Goal: Task Accomplishment & Management: Manage account settings

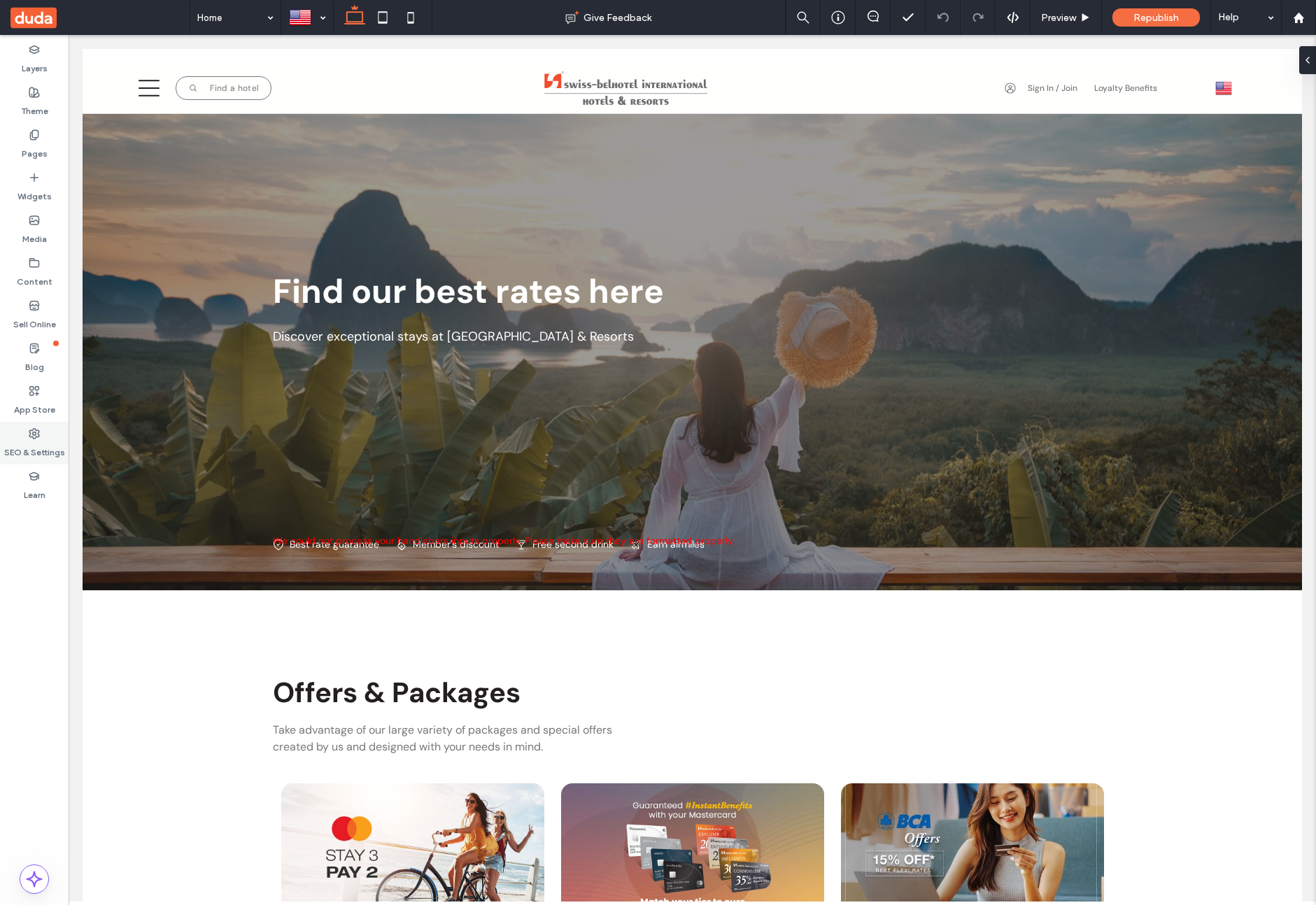
click at [41, 445] on label "SEO & Settings" at bounding box center [34, 449] width 61 height 20
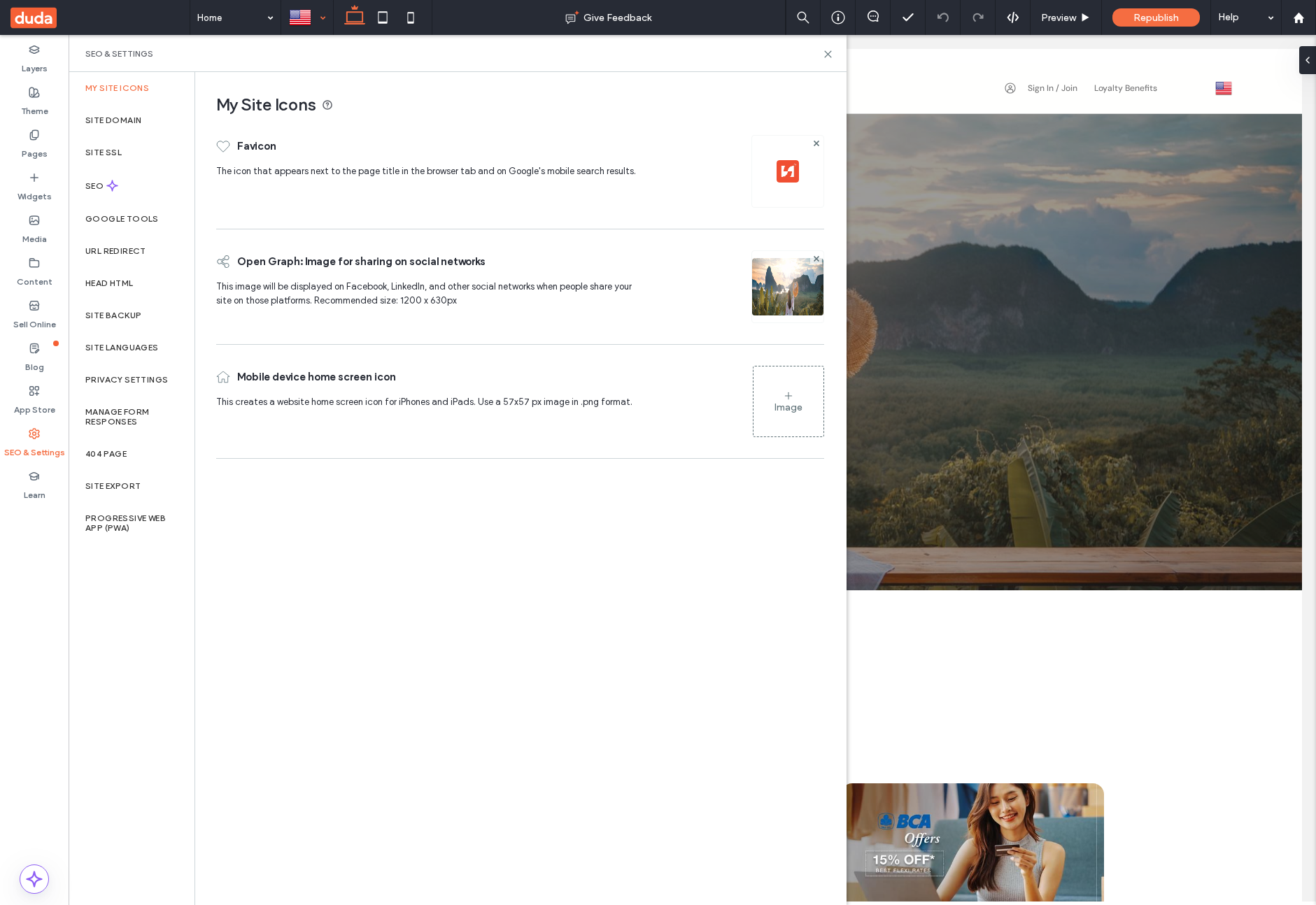
click at [325, 13] on div at bounding box center [307, 17] width 50 height 34
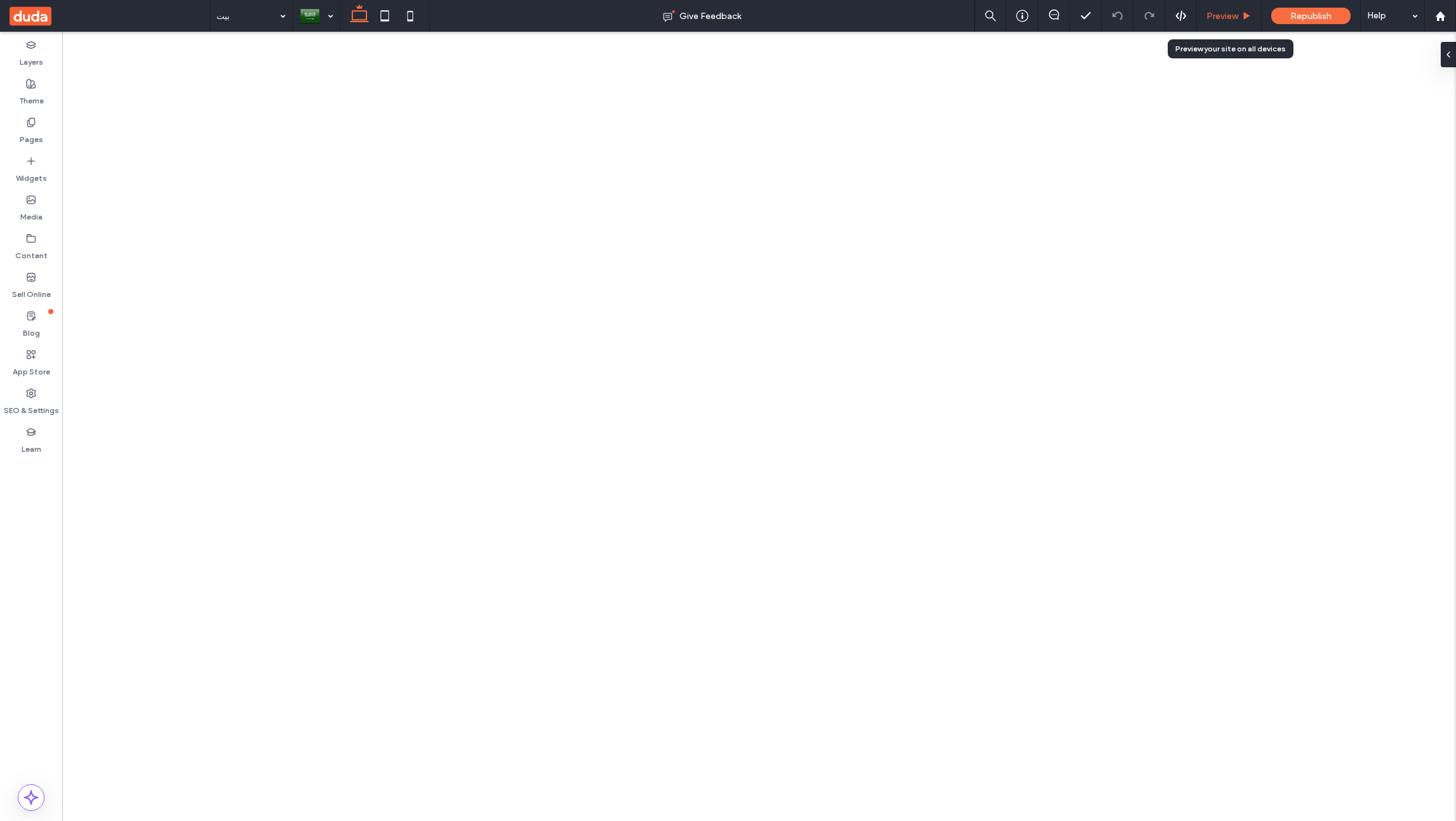
click at [1220, 20] on span "Preview" at bounding box center [1223, 16] width 31 height 11
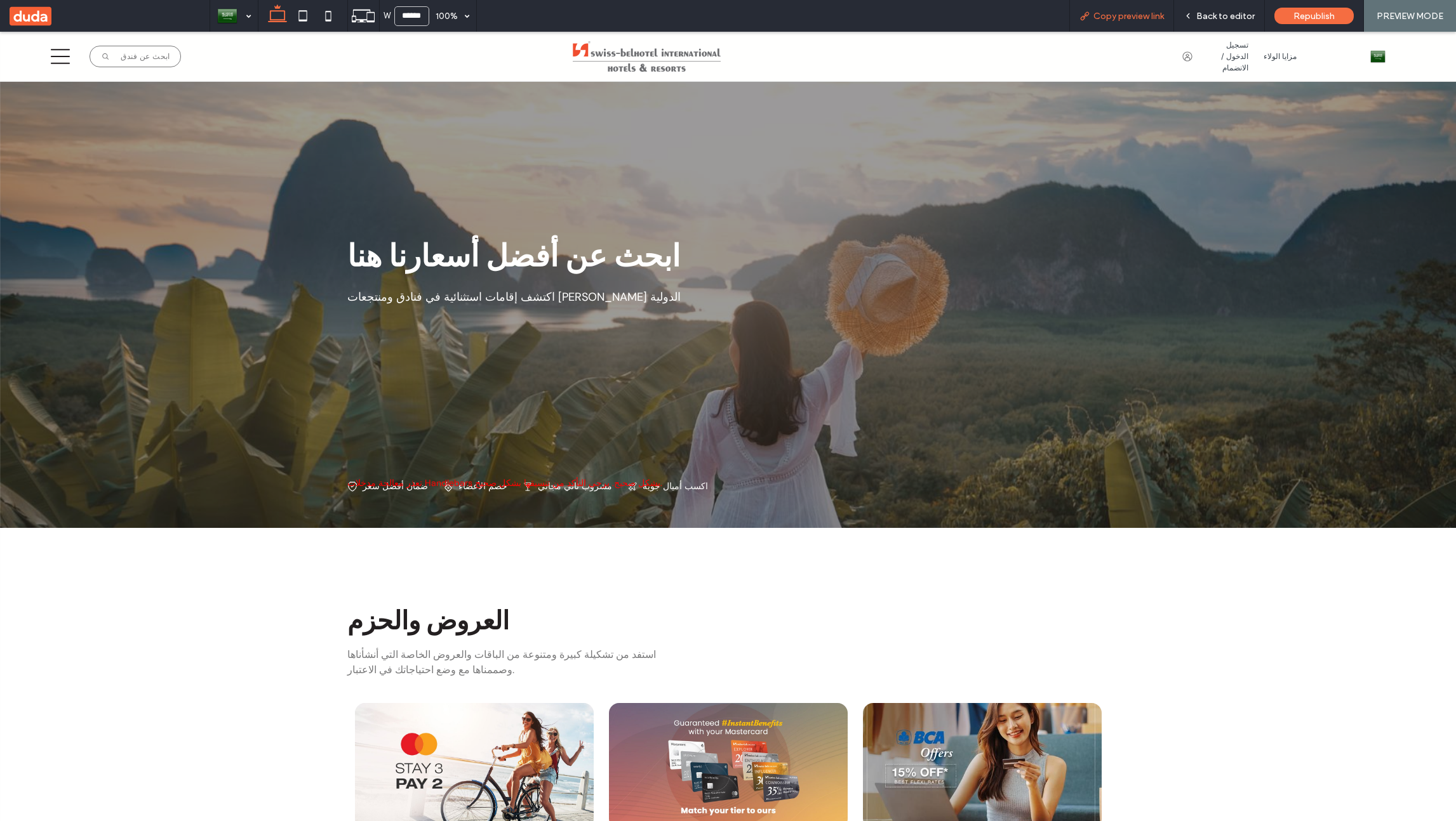
click at [1131, 20] on span "Copy preview link" at bounding box center [1128, 16] width 71 height 11
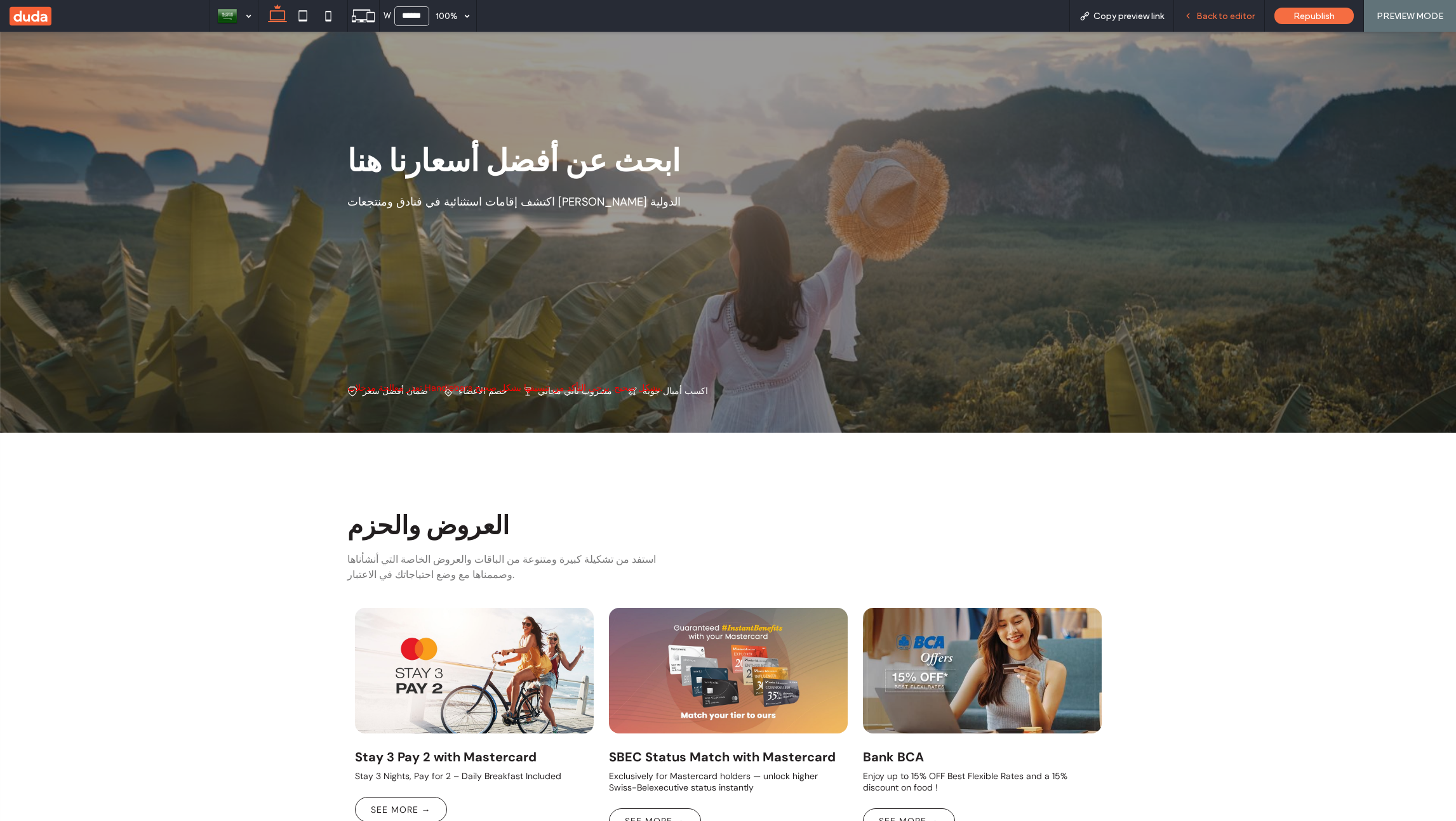
click at [1212, 16] on span "Back to editor" at bounding box center [1225, 16] width 59 height 11
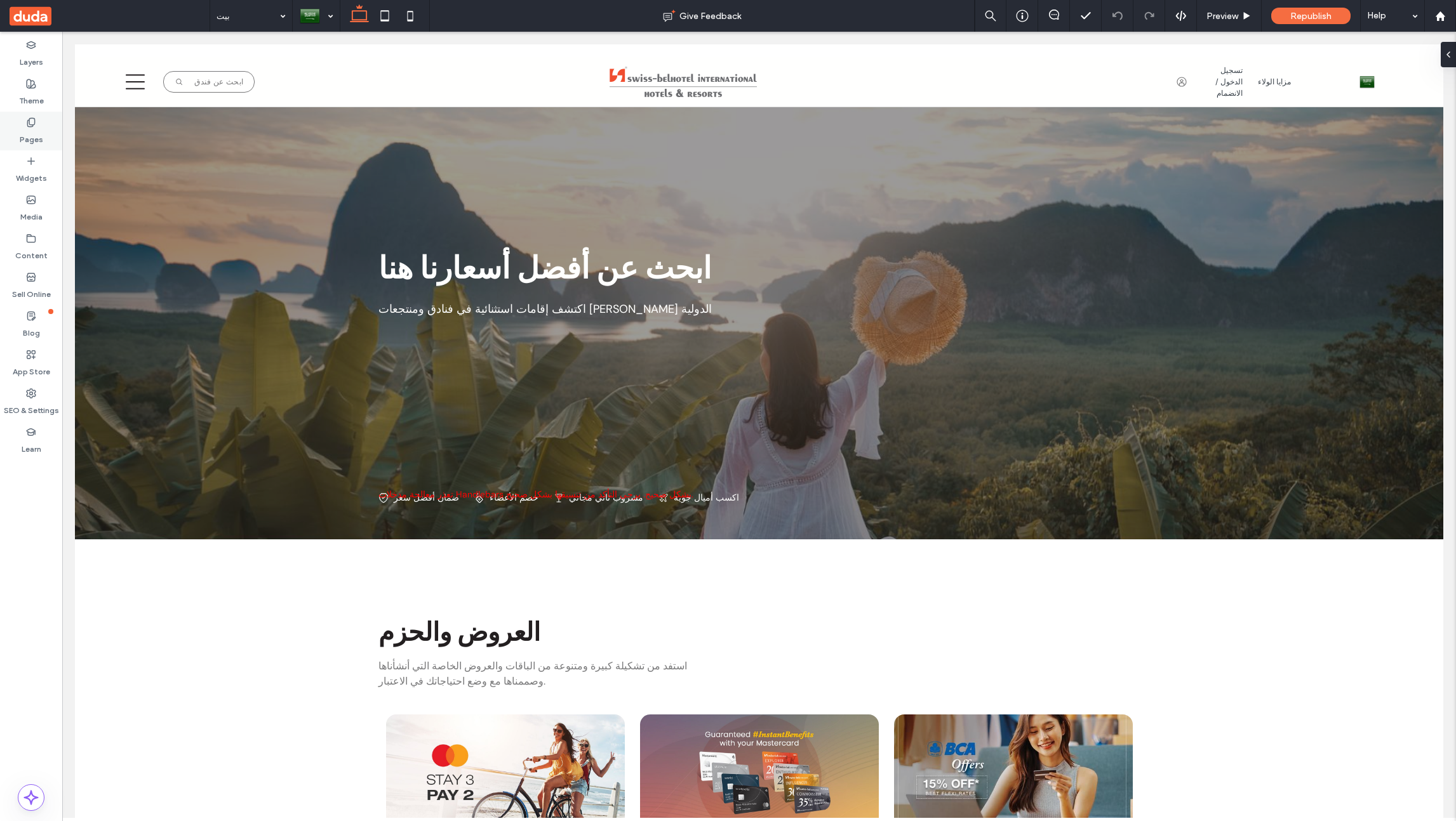
click at [31, 129] on label "Pages" at bounding box center [31, 136] width 24 height 18
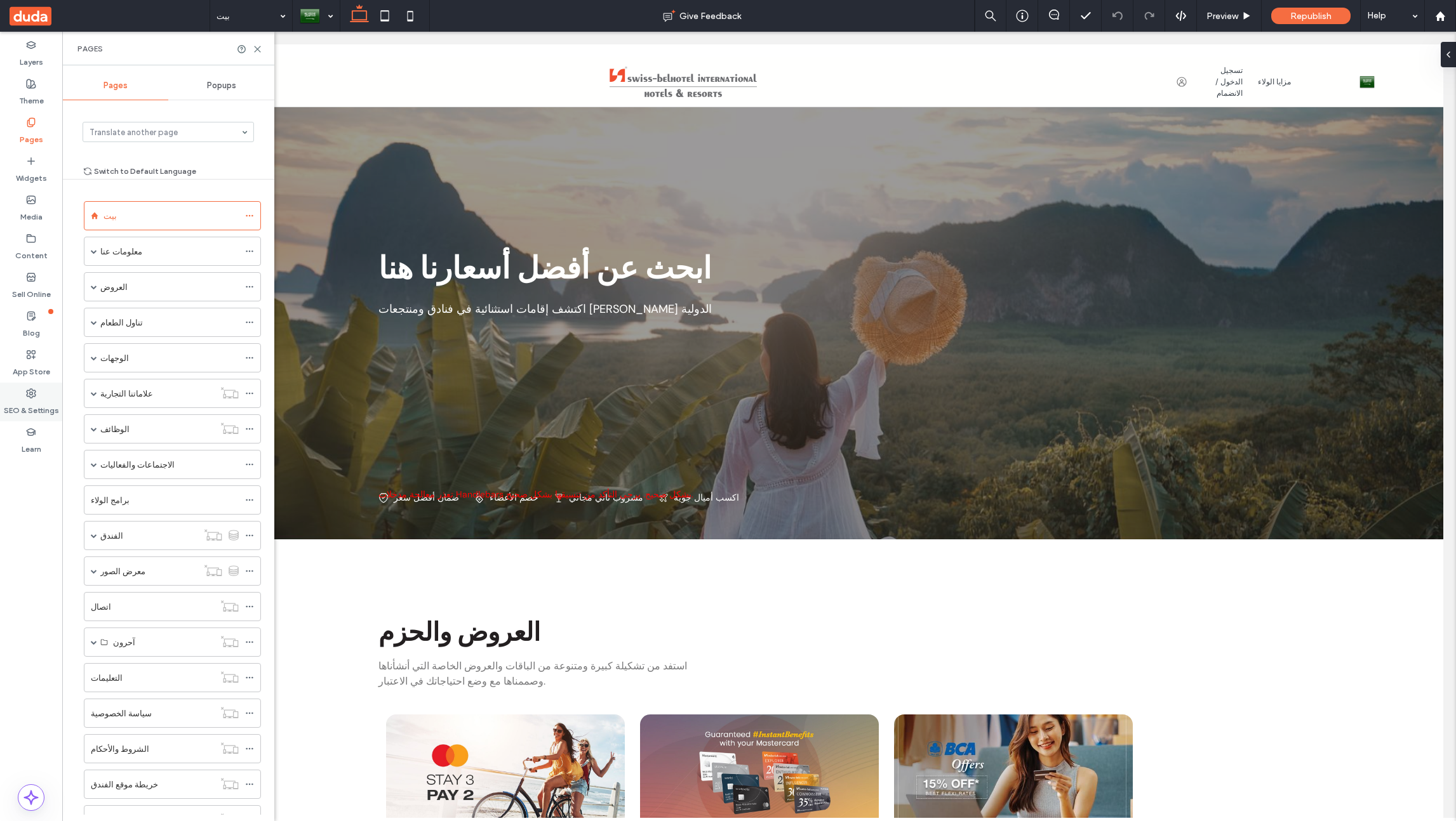
click at [38, 399] on label "SEO & Settings" at bounding box center [31, 407] width 55 height 18
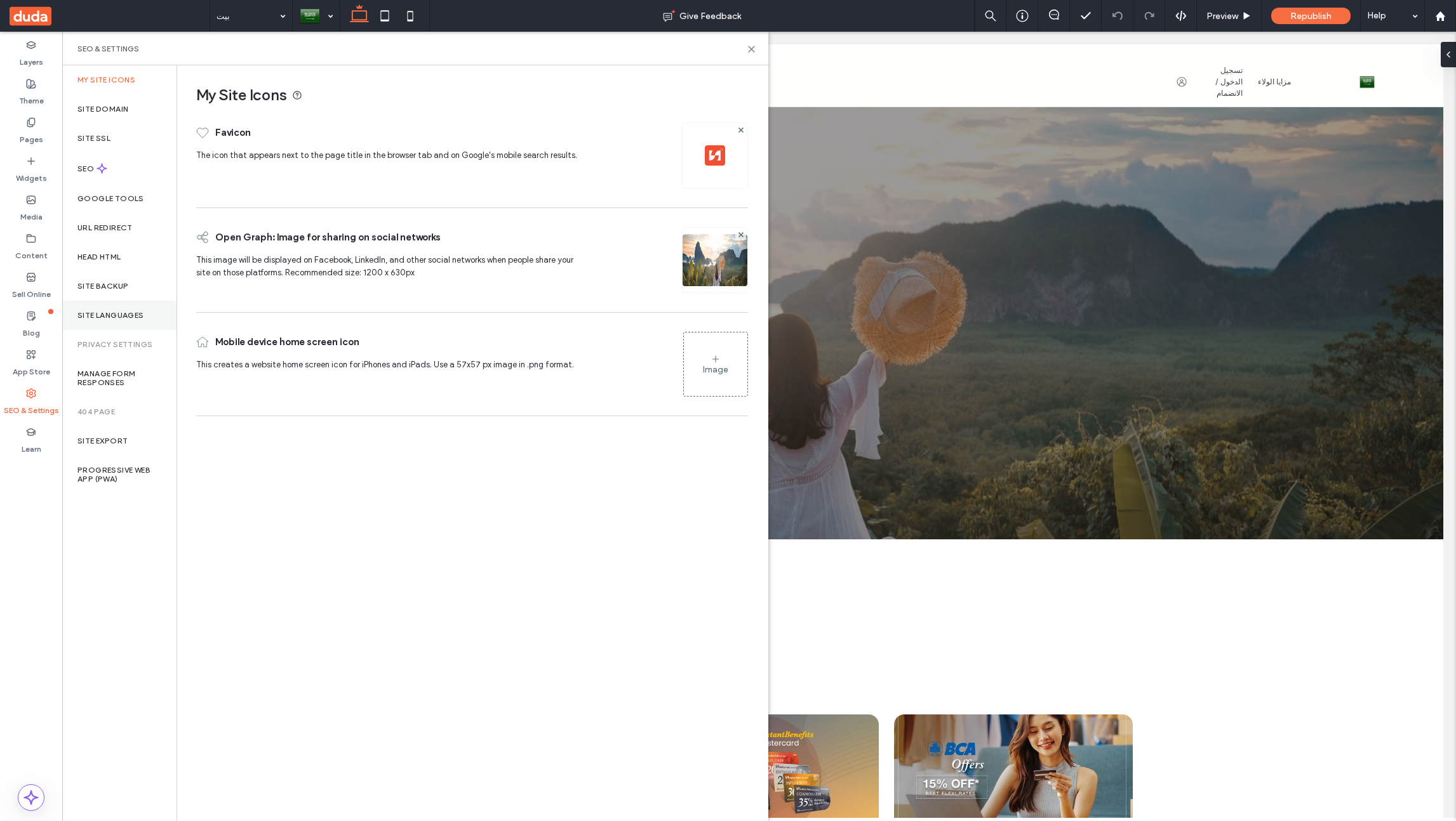
click at [124, 312] on label "Site Languages" at bounding box center [111, 315] width 66 height 9
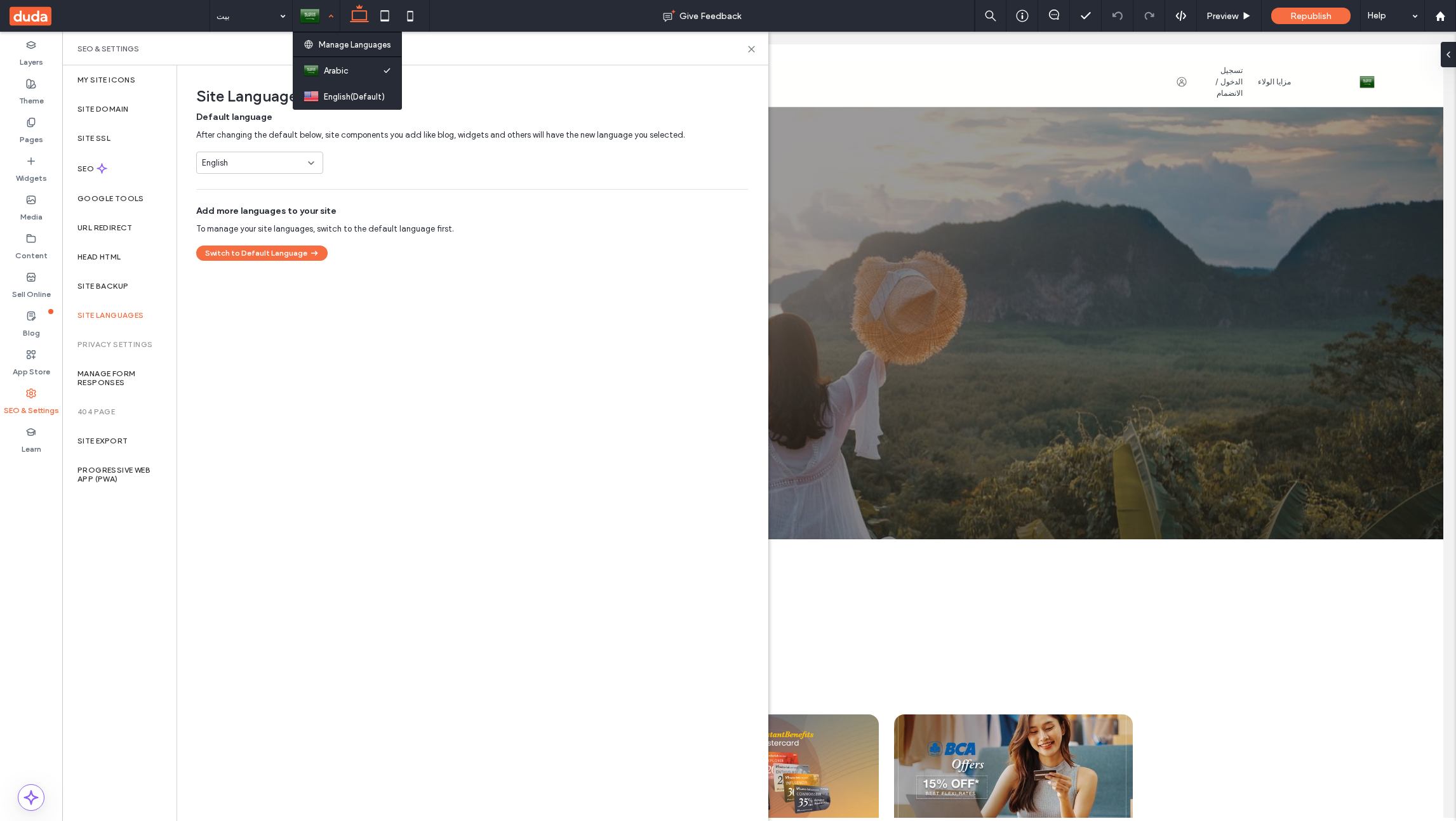
click at [318, 21] on div at bounding box center [316, 16] width 46 height 31
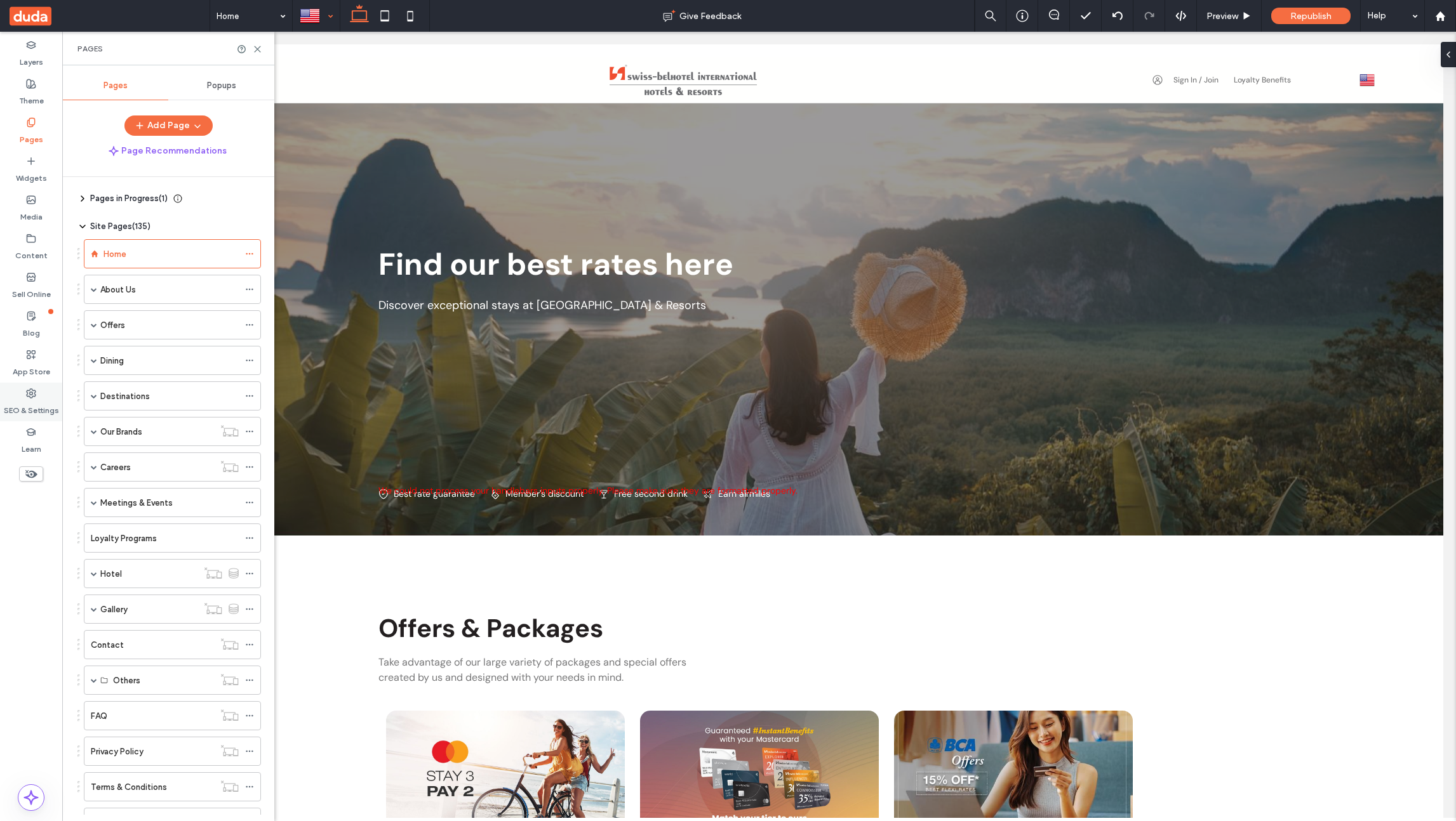
click at [28, 406] on label "SEO & Settings" at bounding box center [31, 407] width 55 height 18
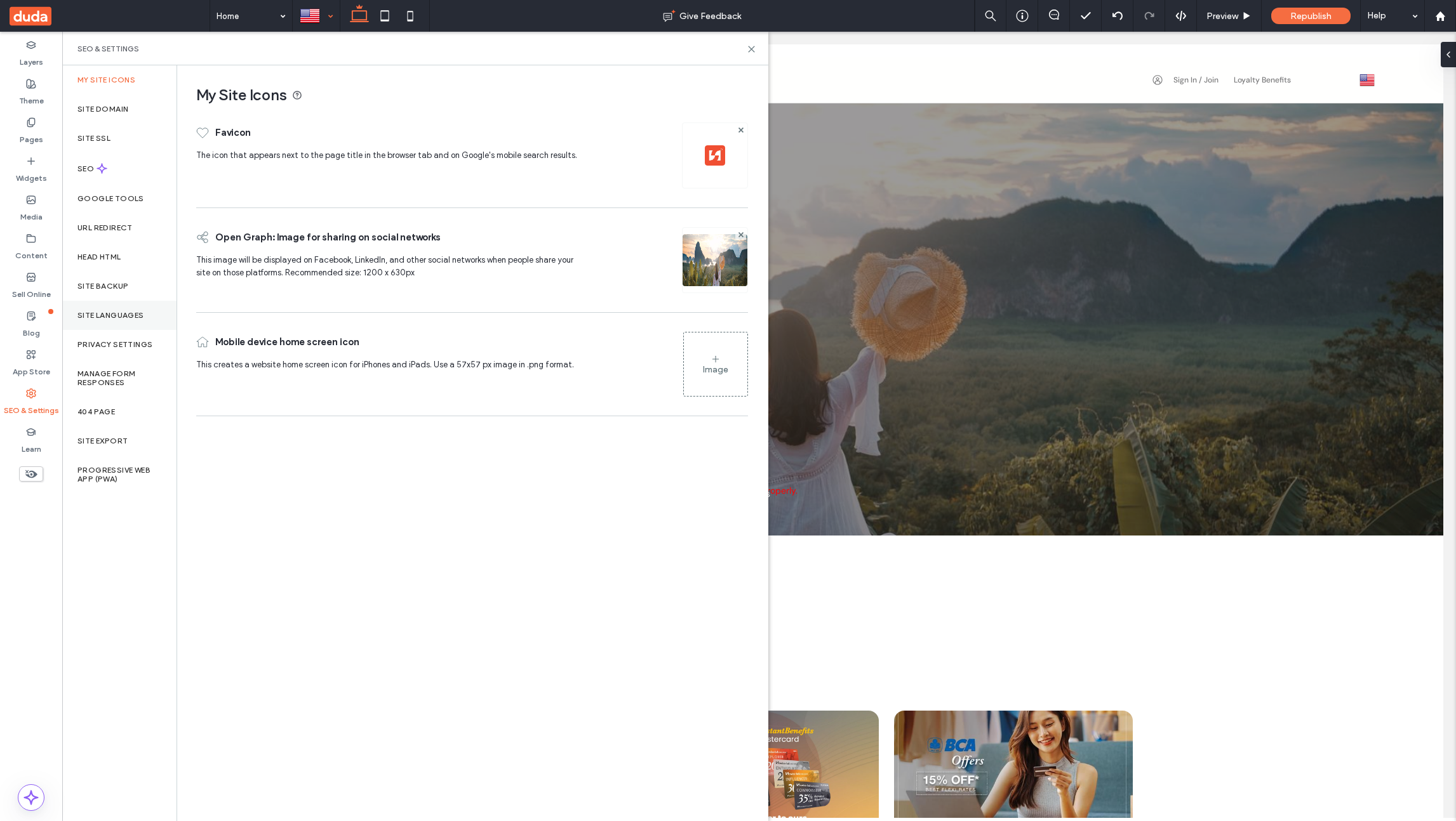
click at [106, 311] on label "Site Languages" at bounding box center [111, 315] width 66 height 9
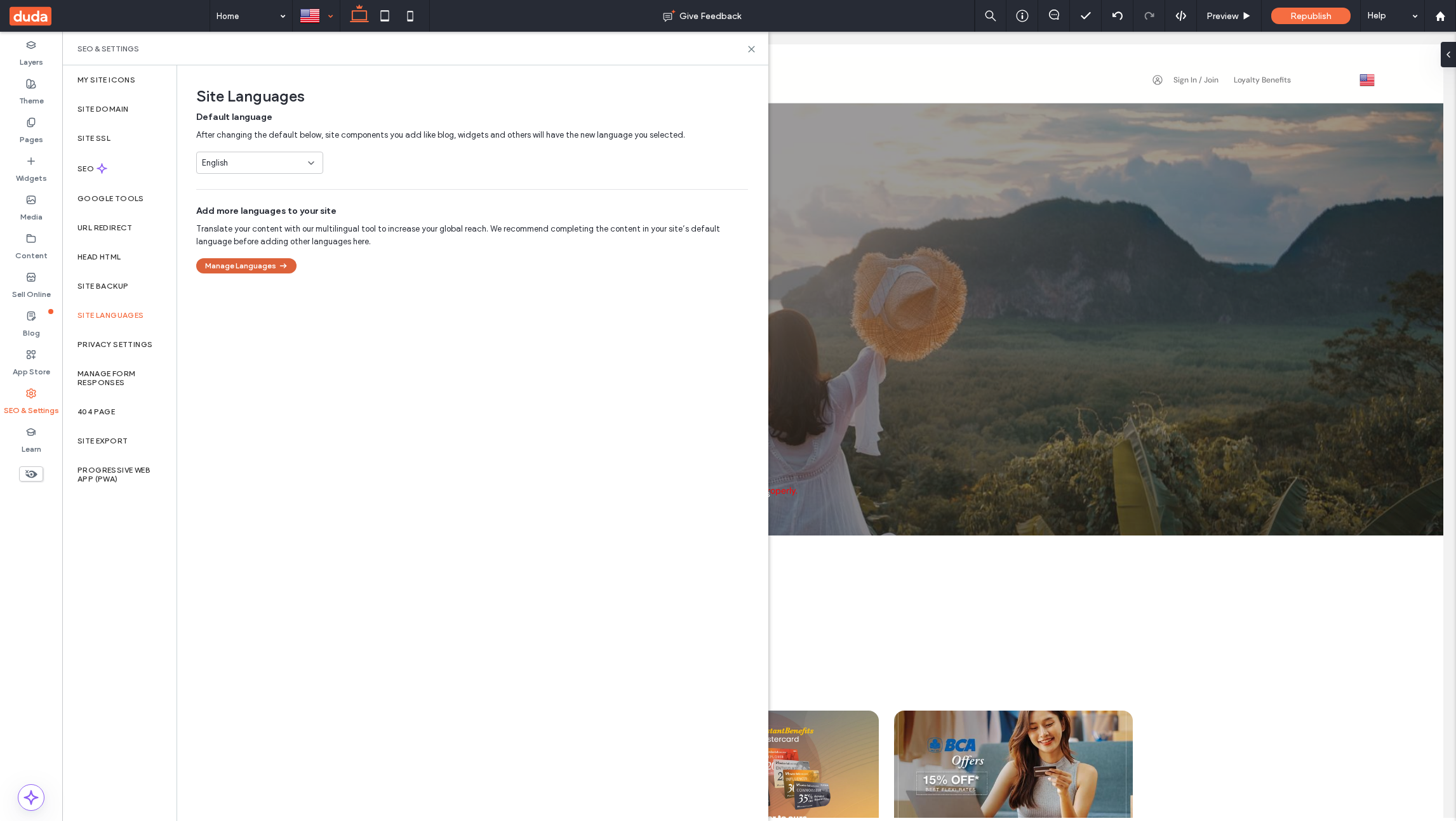
click at [262, 272] on button "Manage Languages" at bounding box center [246, 265] width 101 height 15
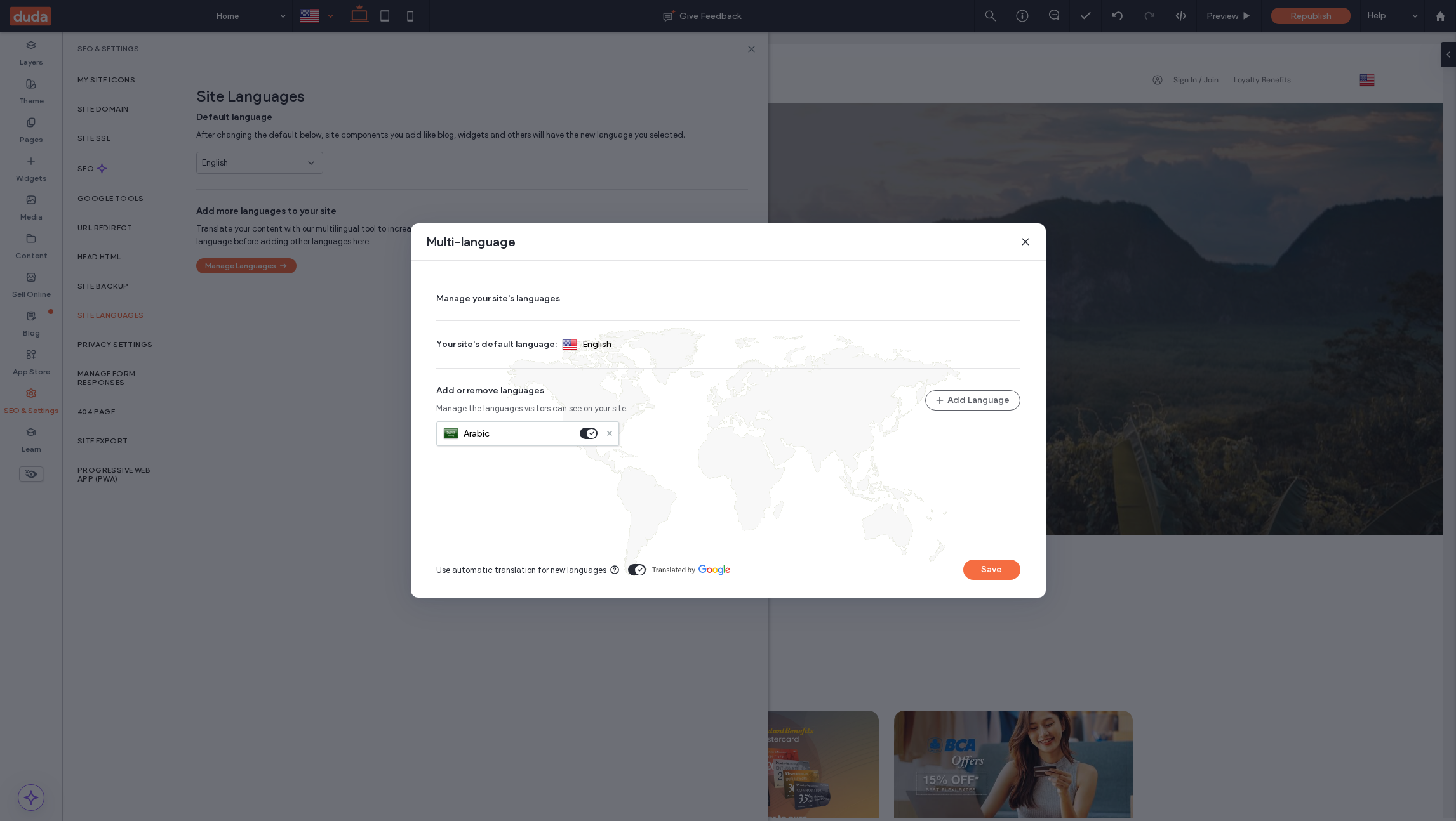
click at [608, 432] on use at bounding box center [609, 433] width 5 height 5
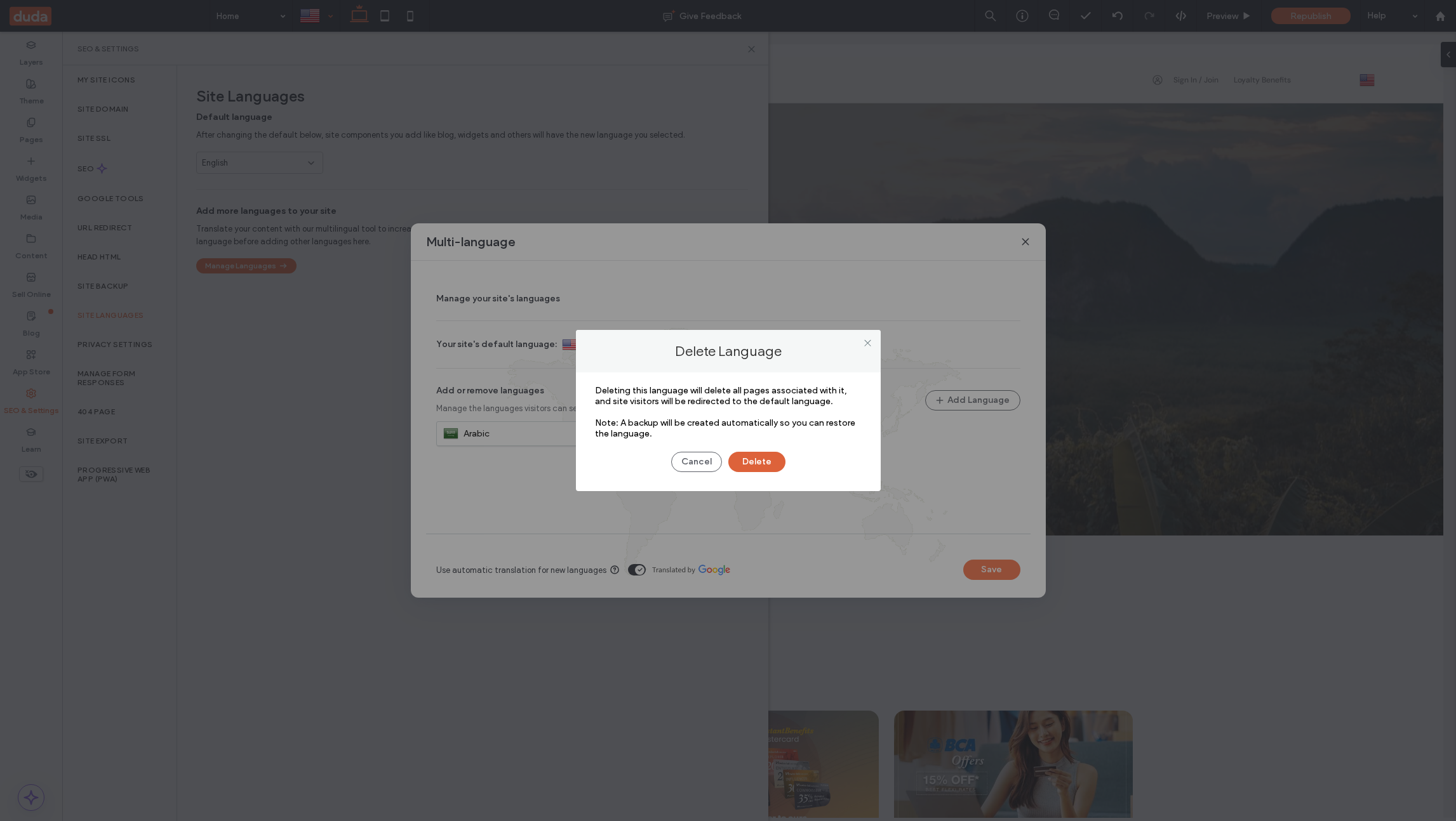
click at [764, 466] on button "Delete" at bounding box center [757, 462] width 57 height 20
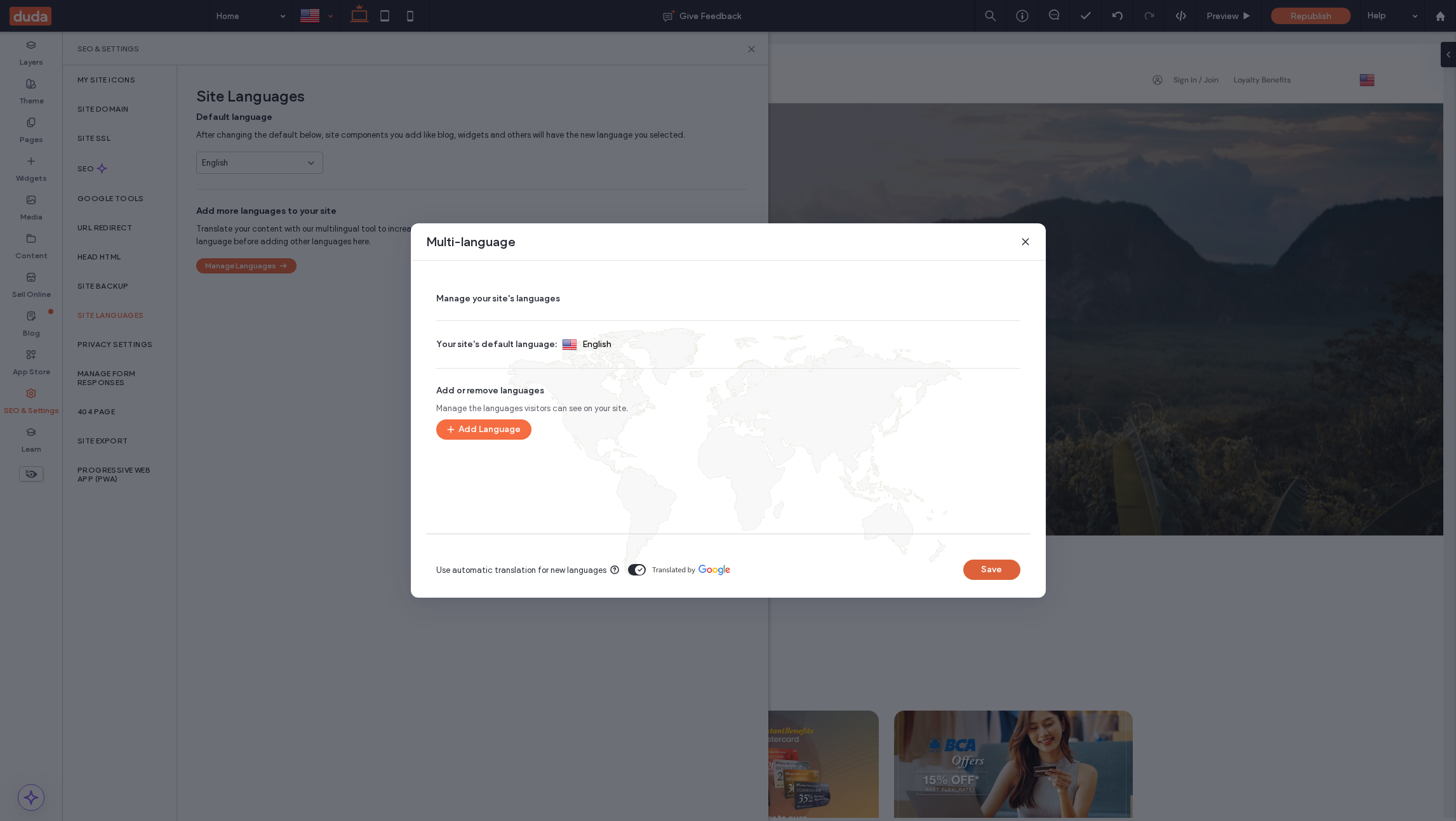
click at [992, 571] on button "Save" at bounding box center [992, 570] width 57 height 20
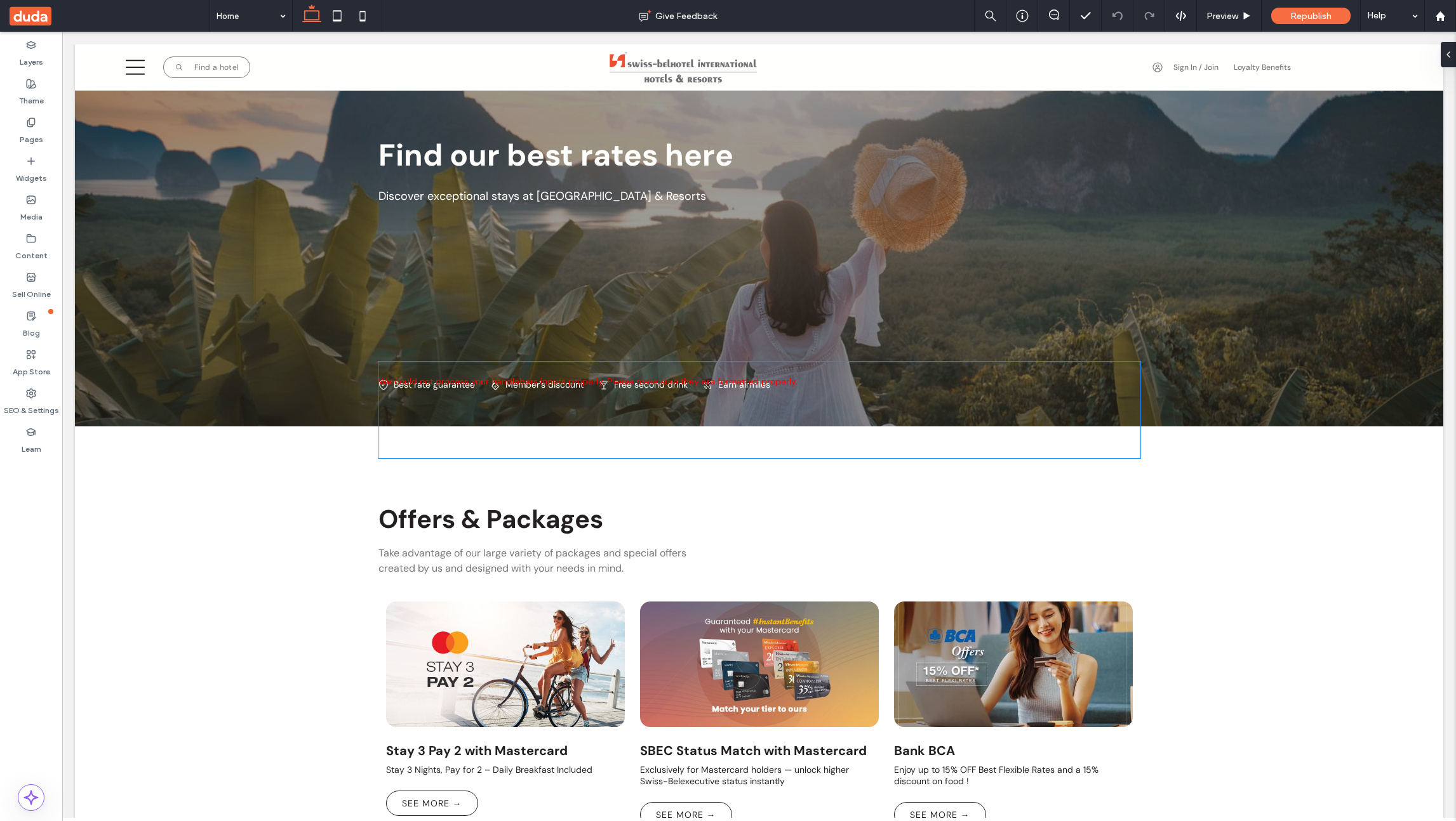
scroll to position [189, 0]
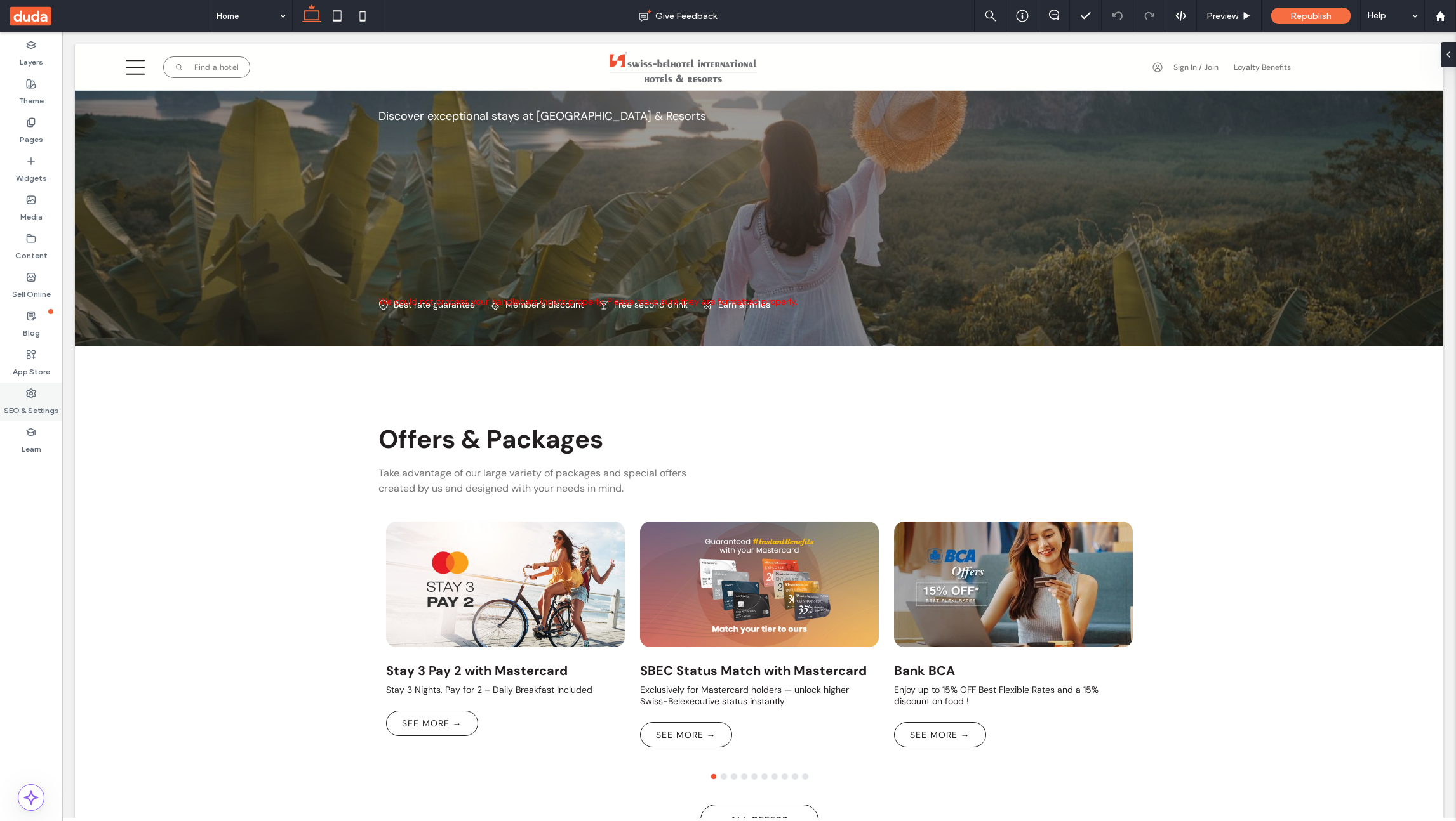
click at [31, 404] on label "SEO & Settings" at bounding box center [31, 407] width 55 height 18
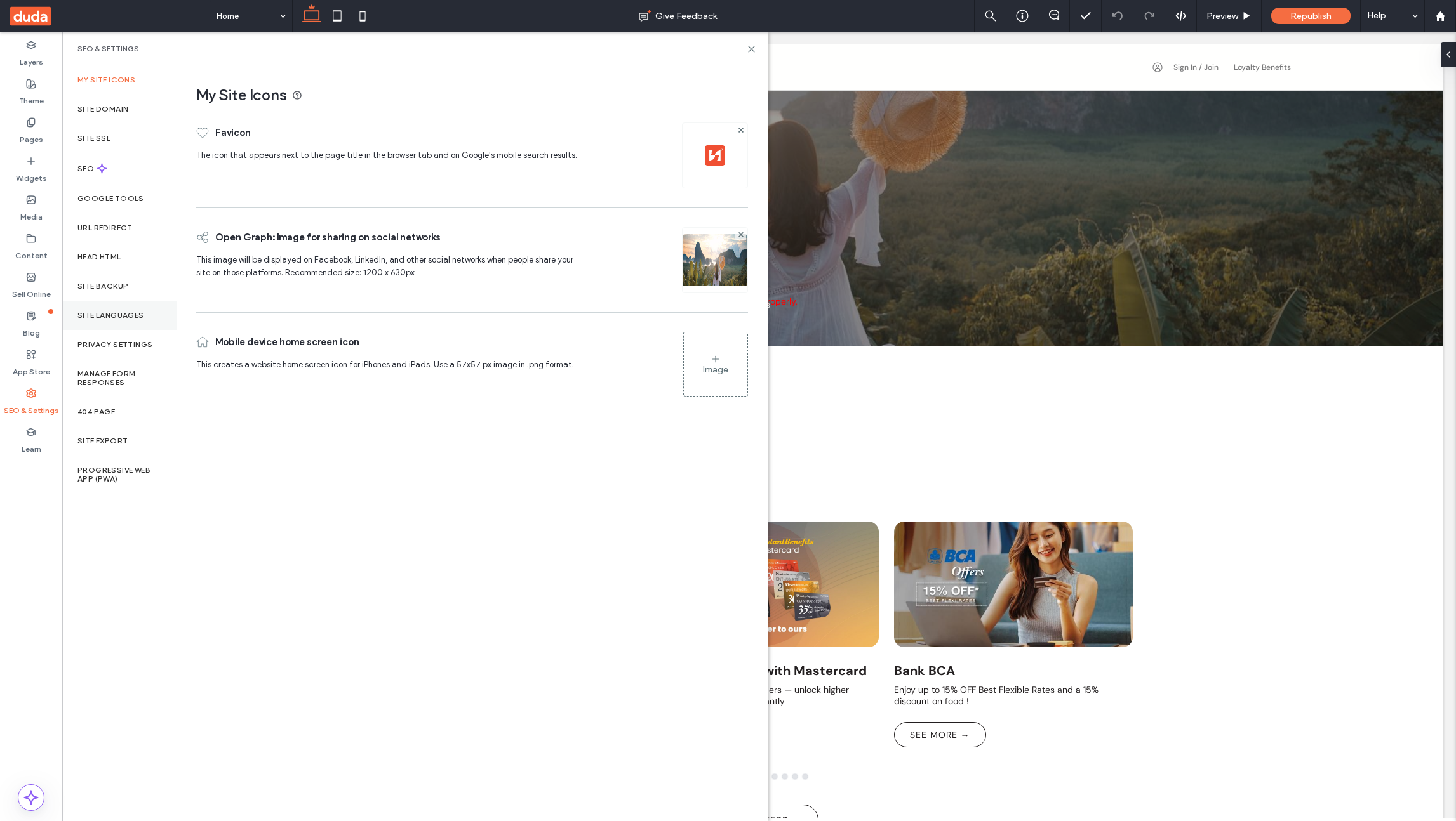
click at [106, 316] on label "Site Languages" at bounding box center [111, 315] width 66 height 9
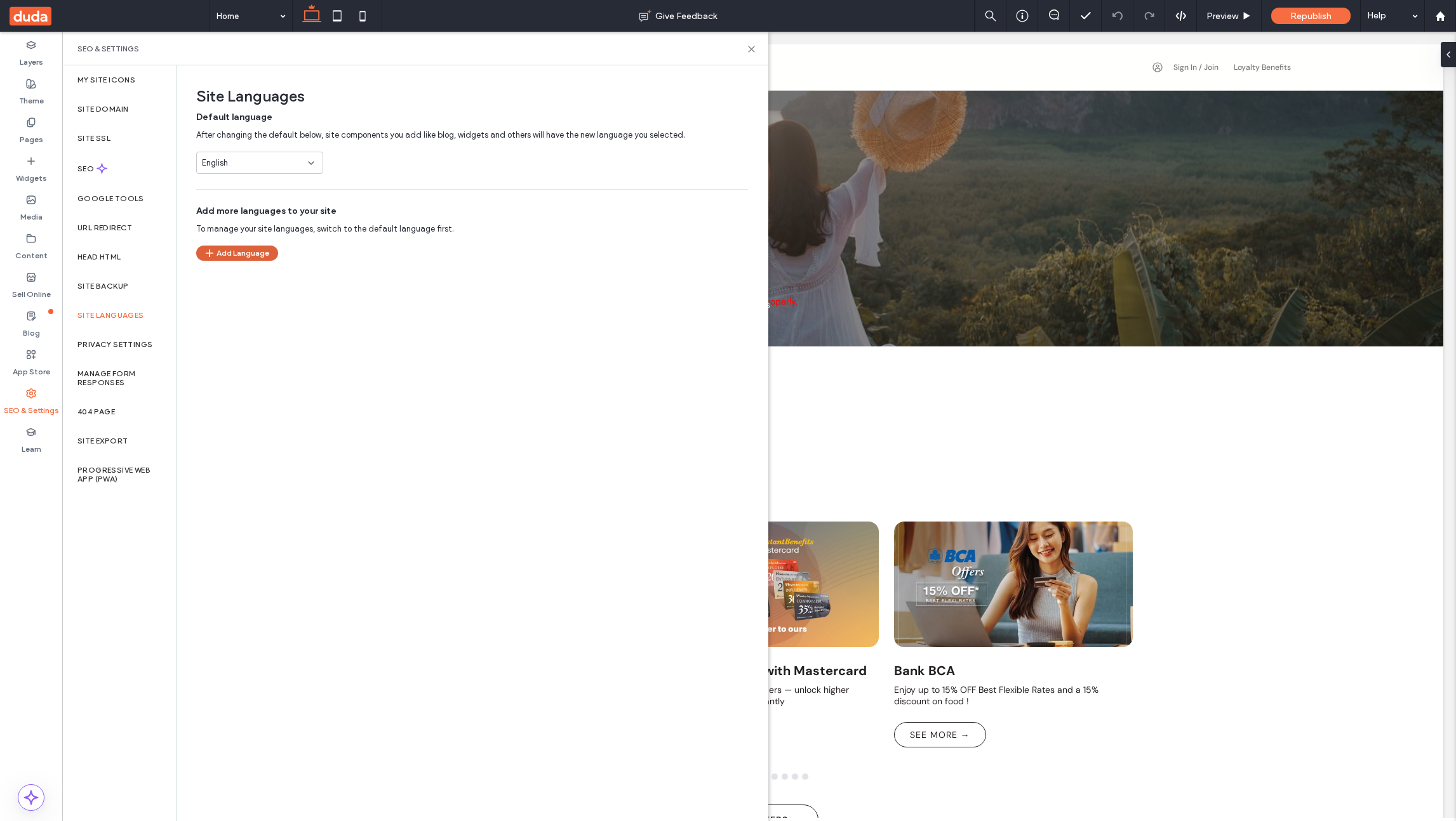
drag, startPoint x: 256, startPoint y: 239, endPoint x: 251, endPoint y: 256, distance: 17.7
click at [256, 239] on div "Add Language" at bounding box center [237, 248] width 82 height 26
click at [252, 259] on button "Add Language" at bounding box center [237, 253] width 82 height 15
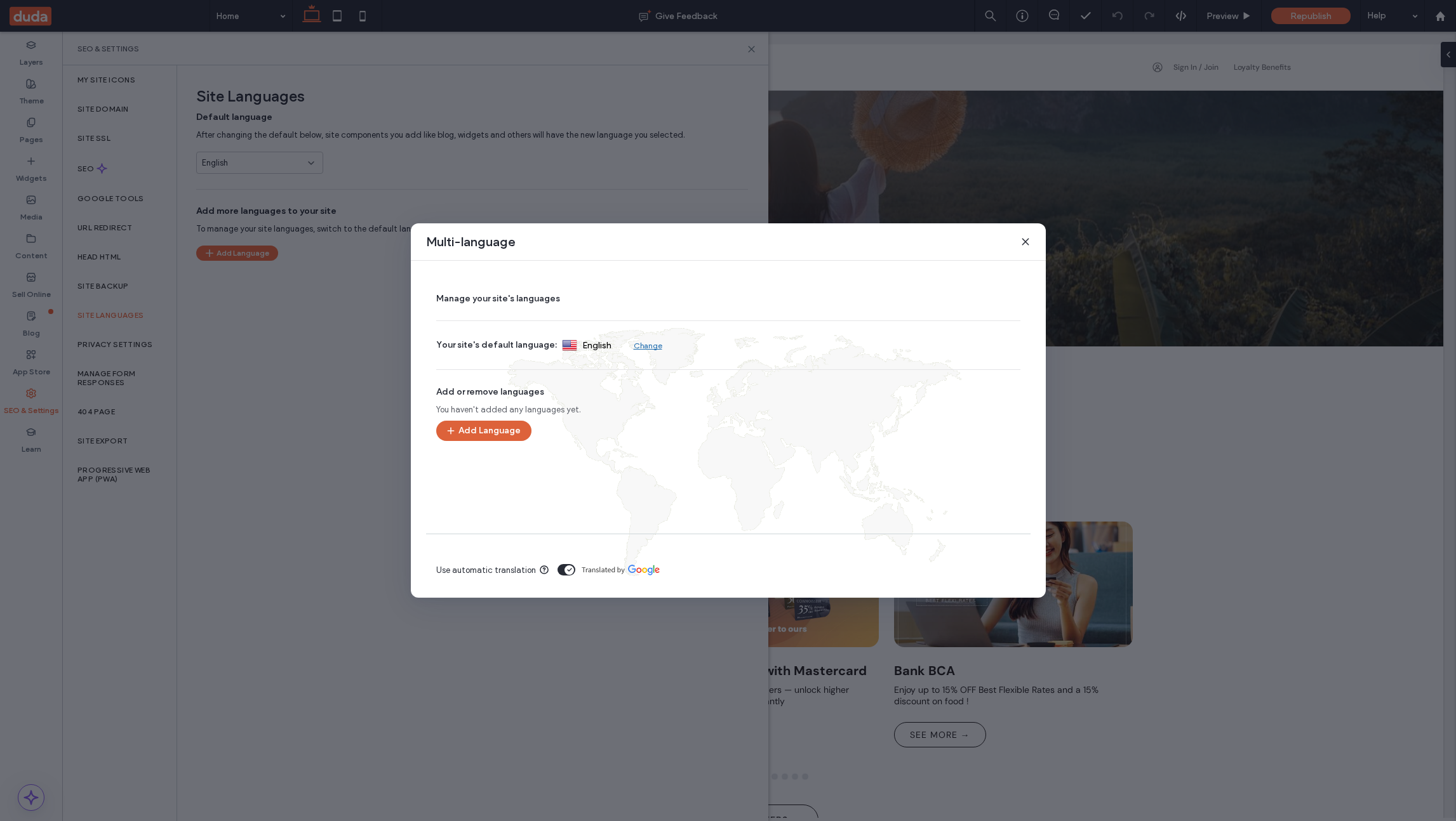
click at [497, 431] on button "Add Language" at bounding box center [483, 431] width 95 height 20
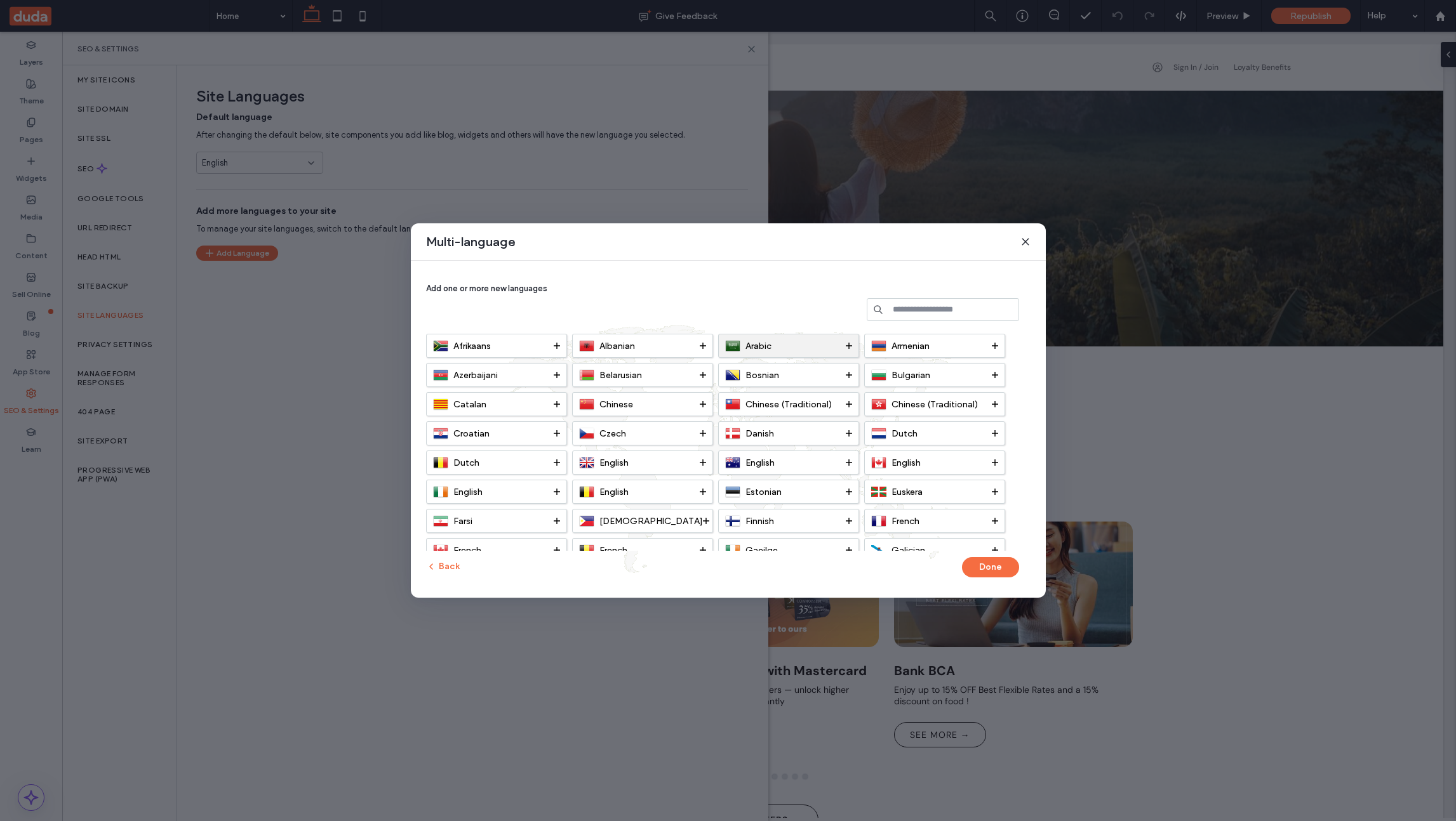
click at [804, 344] on div "Arabic" at bounding box center [785, 345] width 121 height 15
click at [1000, 567] on button "Done" at bounding box center [991, 567] width 57 height 20
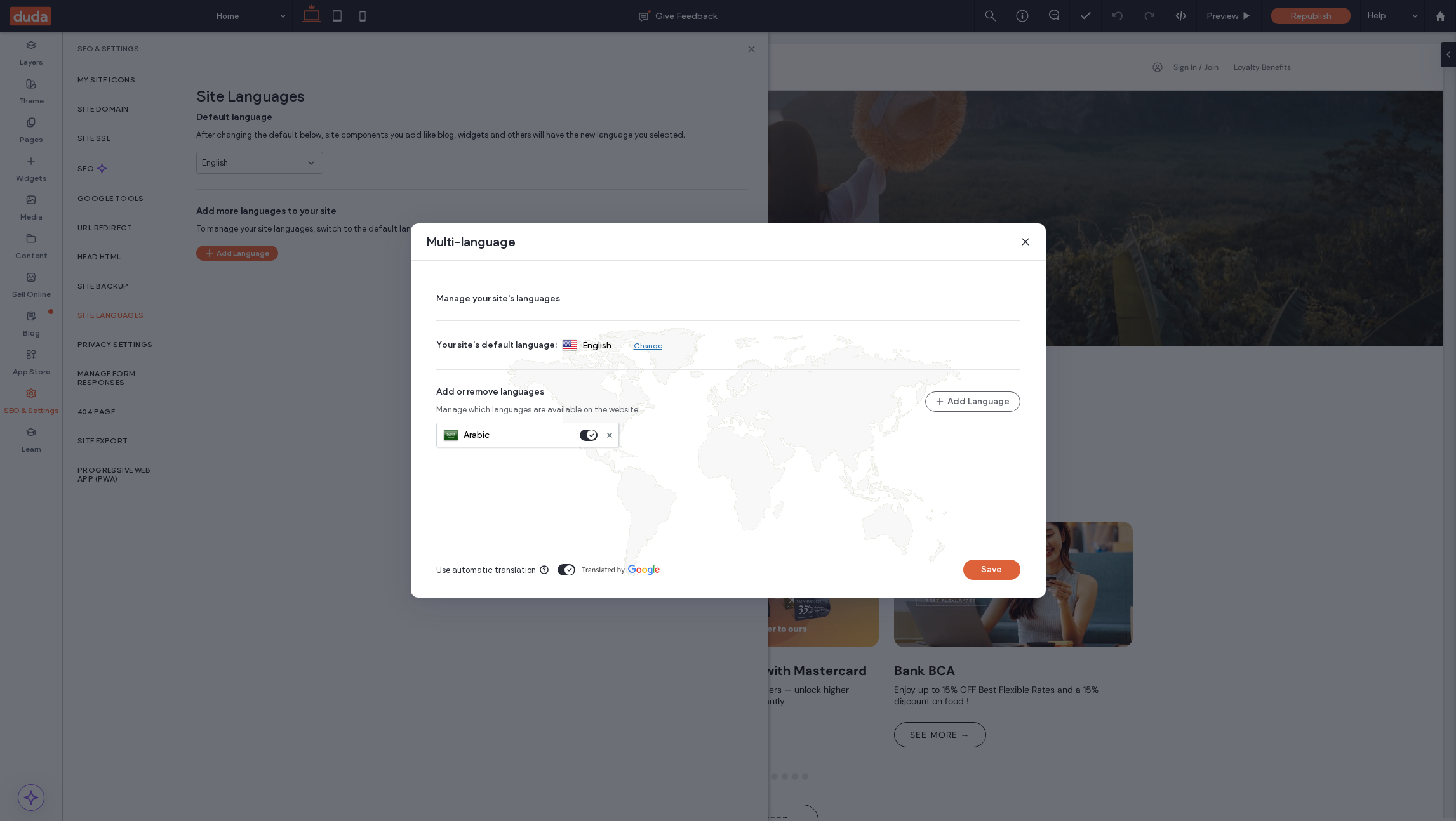
click at [980, 567] on button "Save" at bounding box center [992, 570] width 57 height 20
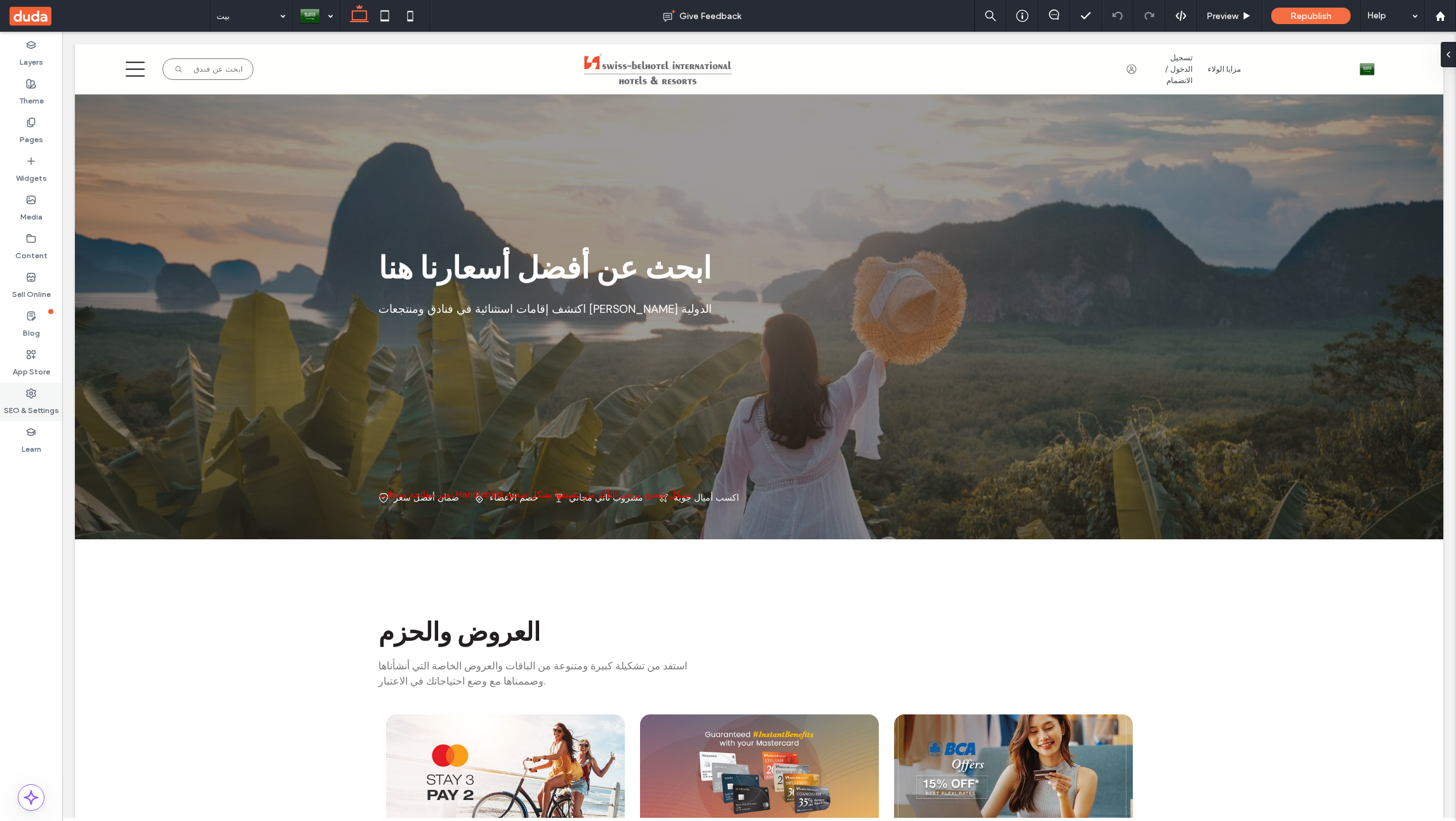
click at [16, 408] on label "SEO & Settings" at bounding box center [31, 407] width 55 height 18
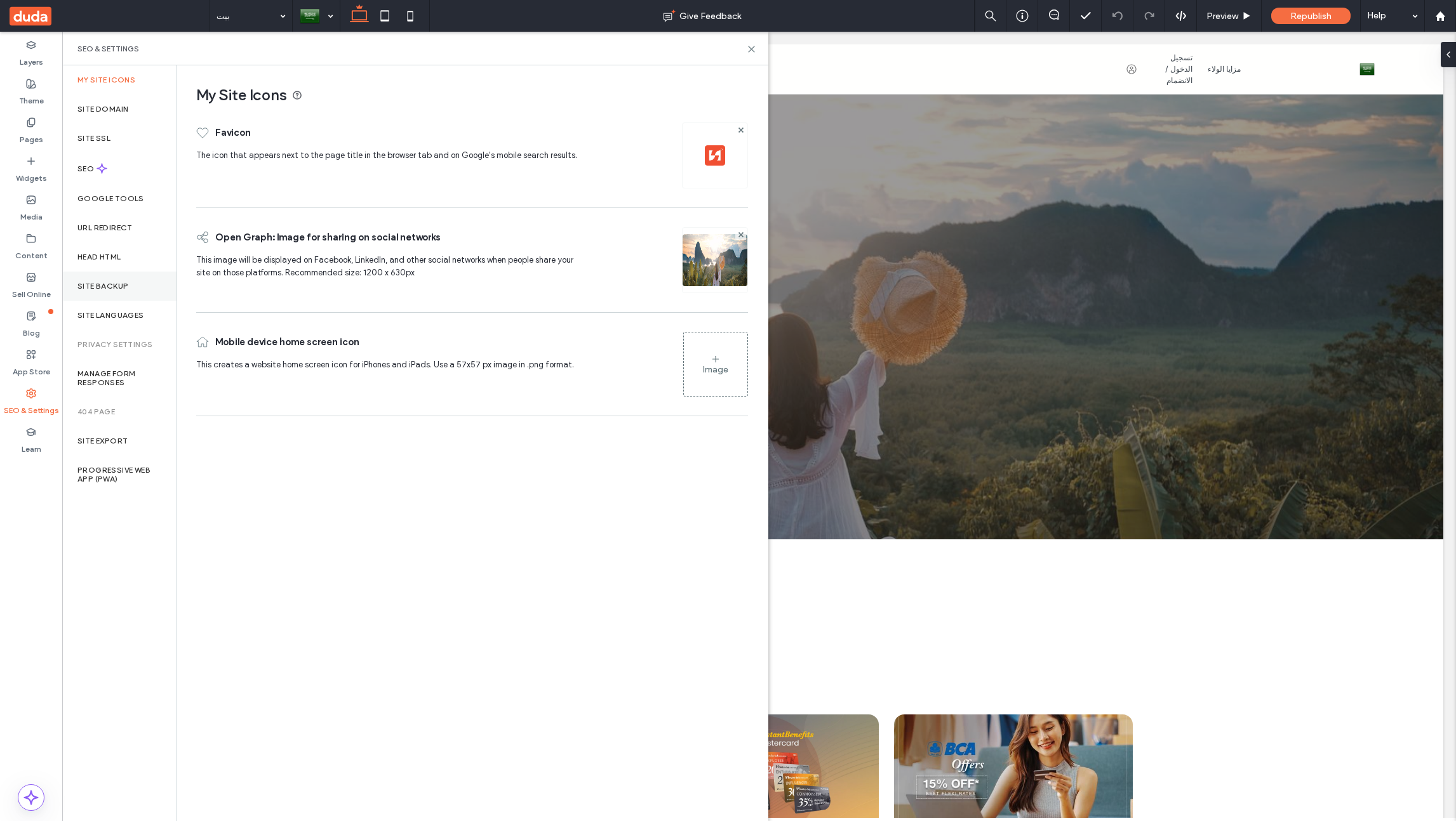
click at [119, 285] on label "Site Backup" at bounding box center [103, 286] width 51 height 9
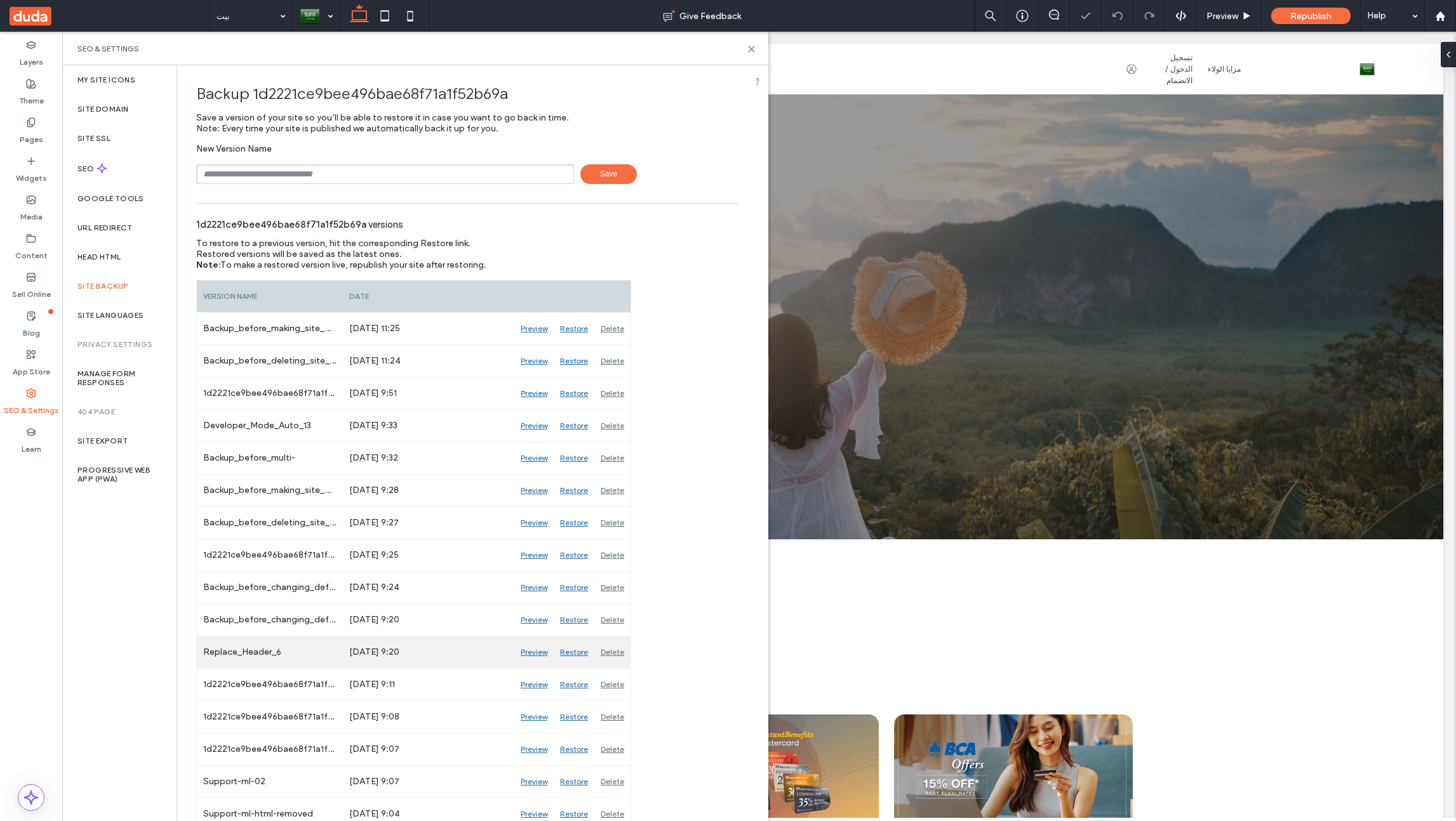
scroll to position [74, 0]
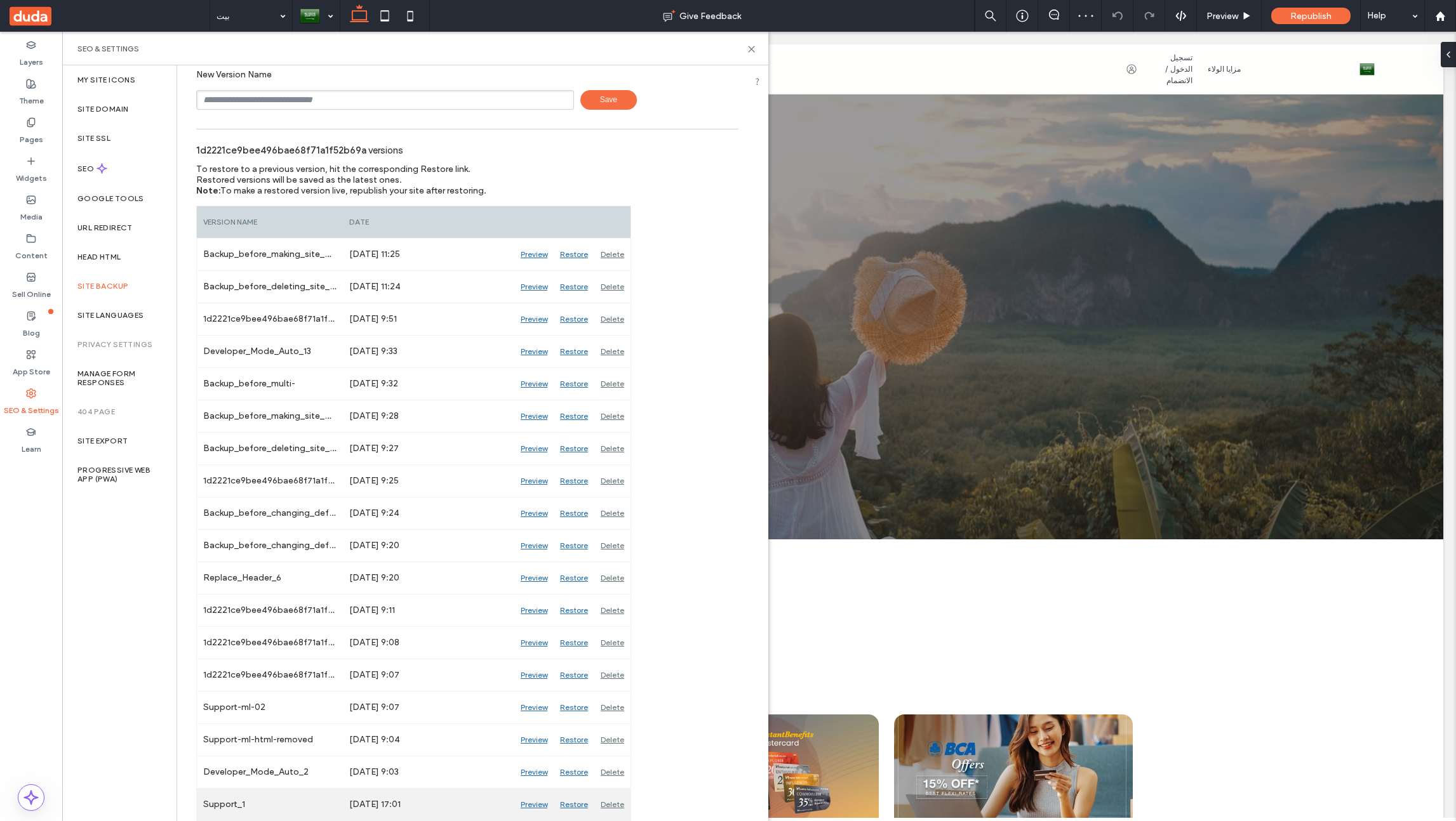
click at [580, 801] on div "Restore" at bounding box center [574, 805] width 41 height 31
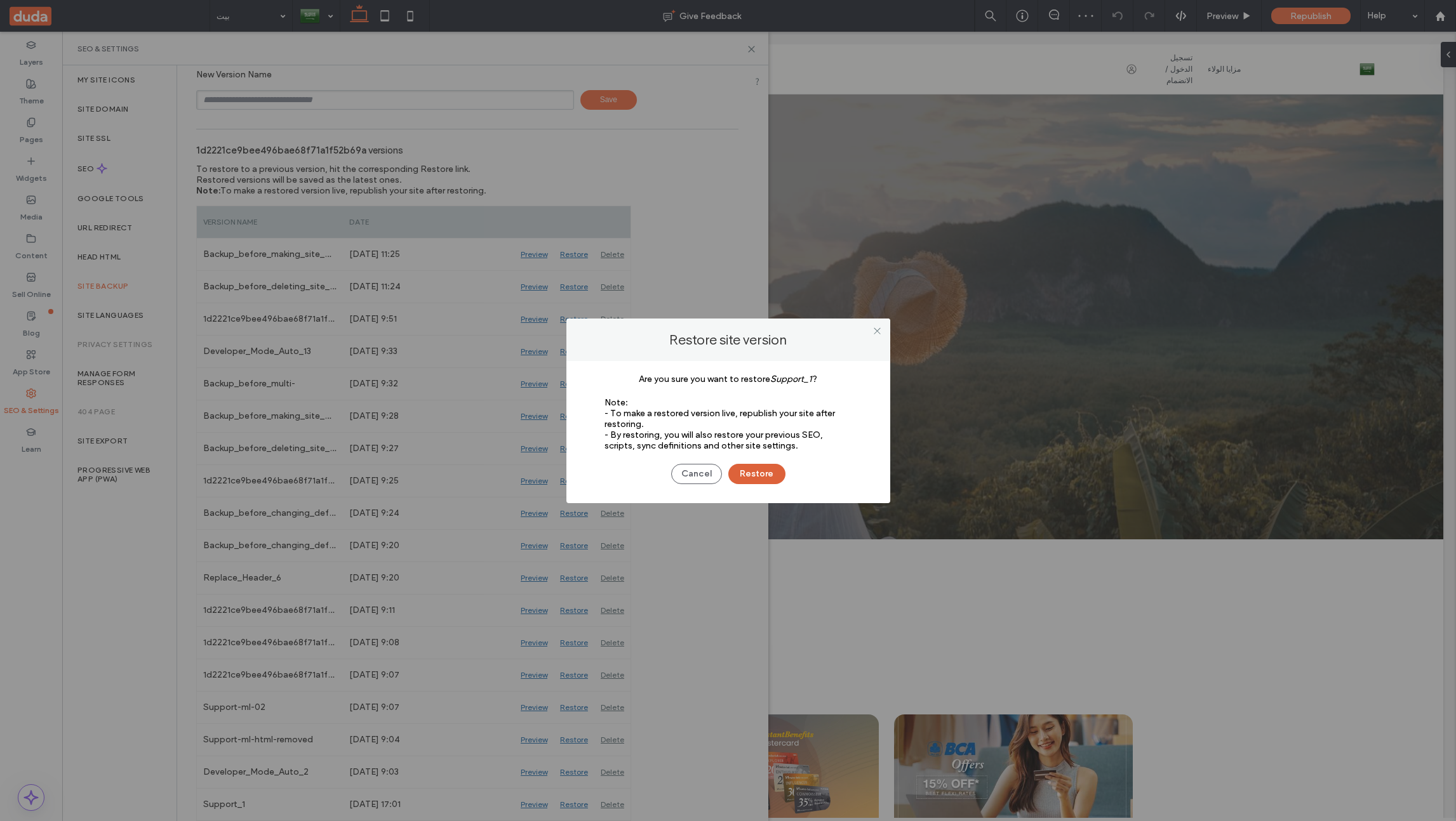
click at [775, 473] on button "Restore" at bounding box center [757, 474] width 57 height 20
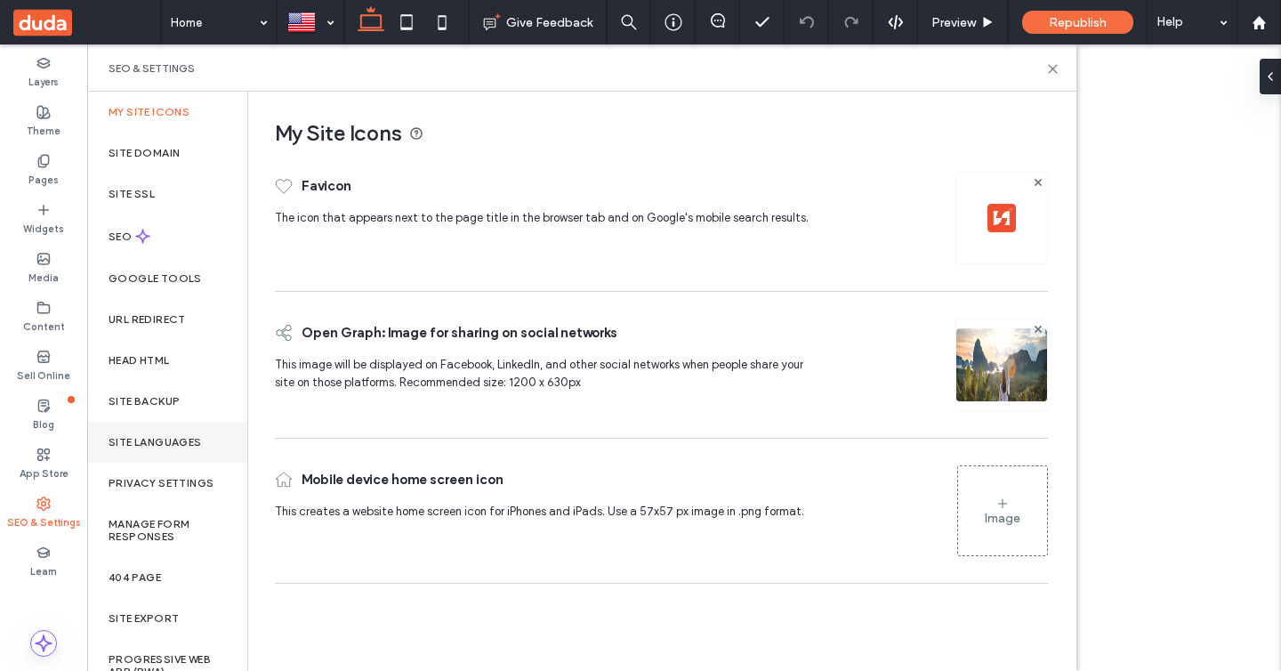
click at [142, 438] on label "Site Languages" at bounding box center [155, 442] width 93 height 12
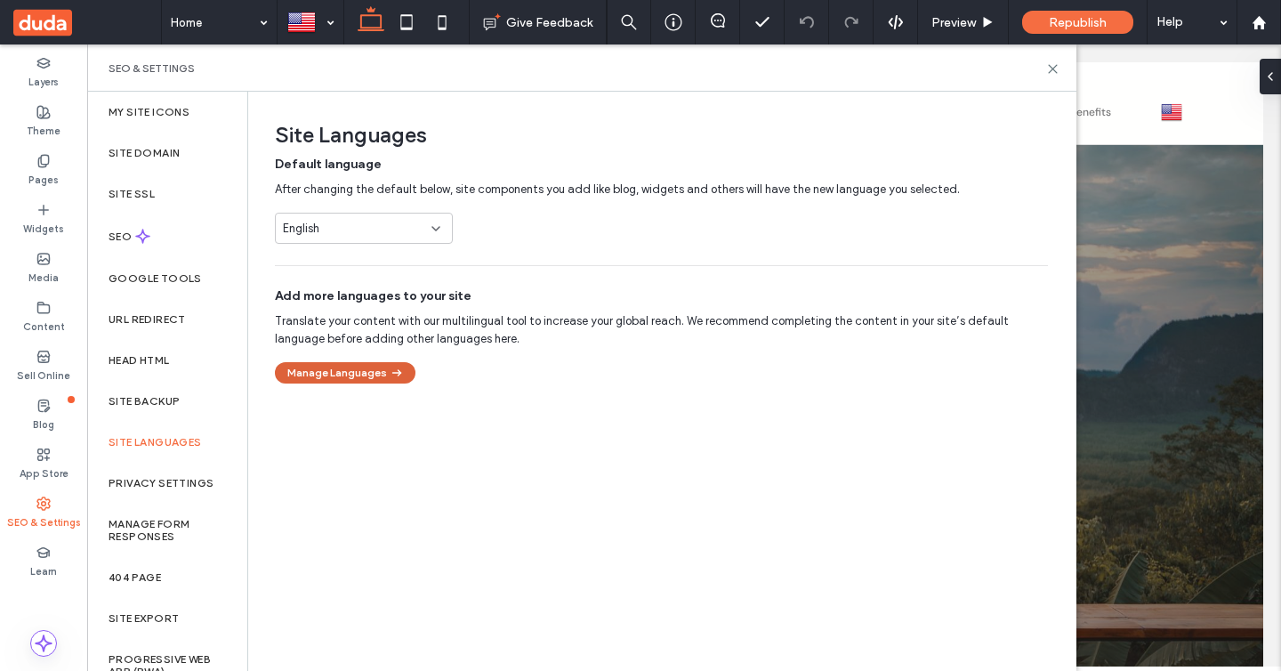
click at [319, 374] on button "Manage Languages" at bounding box center [345, 372] width 141 height 21
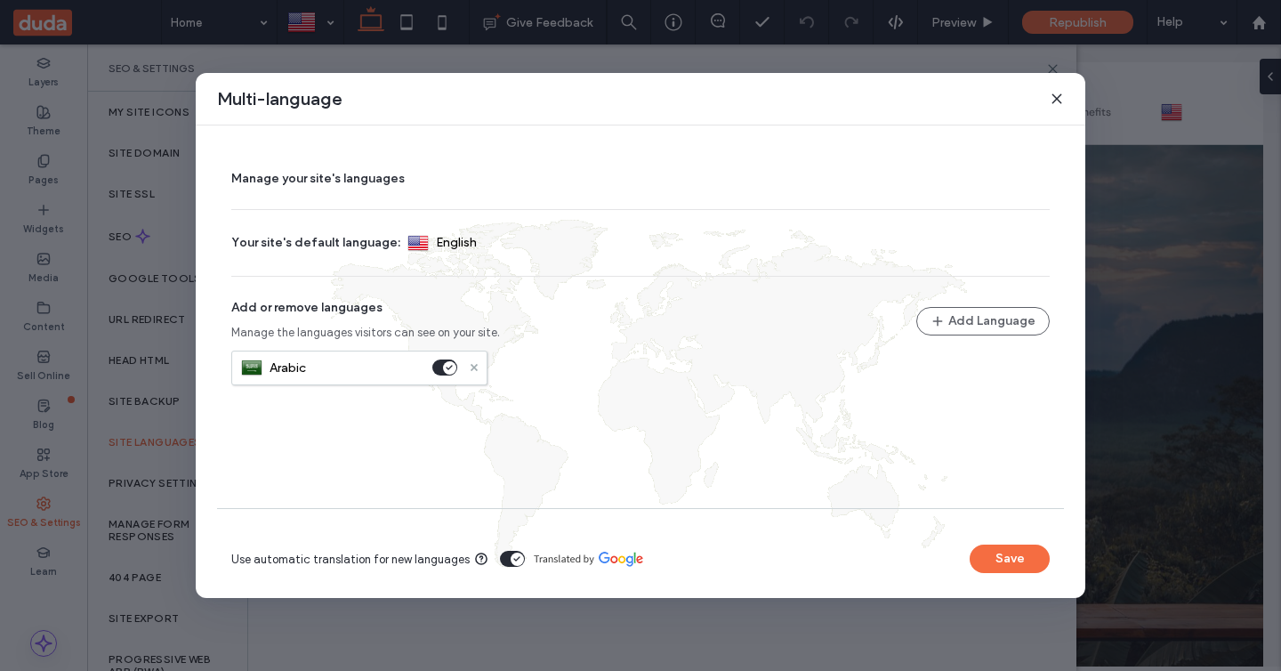
click at [472, 367] on icon at bounding box center [474, 367] width 7 height 7
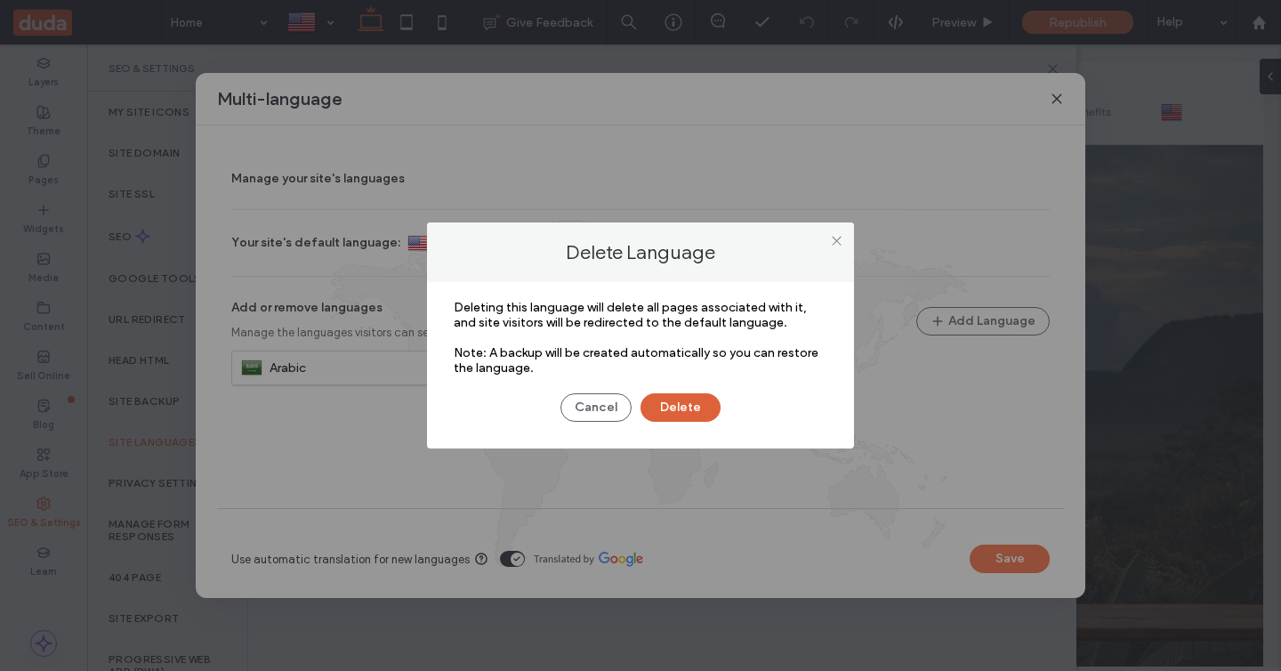
click at [666, 393] on button "Delete" at bounding box center [681, 407] width 80 height 28
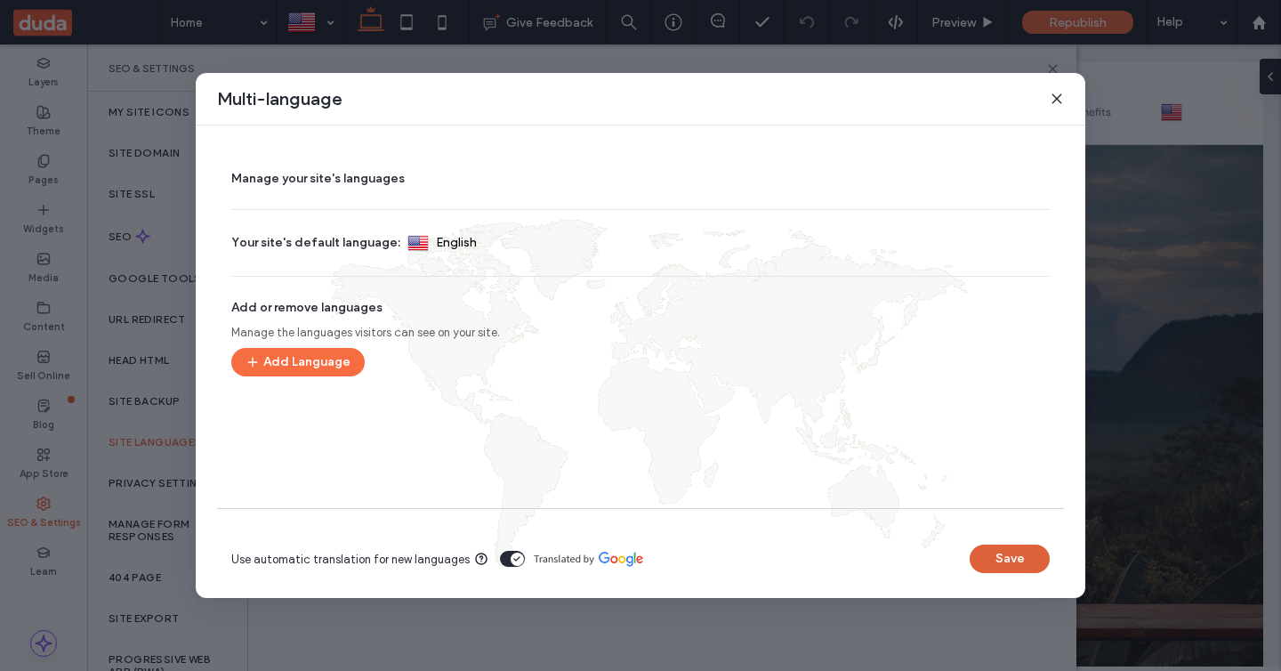
click at [985, 553] on button "Save" at bounding box center [1010, 559] width 80 height 28
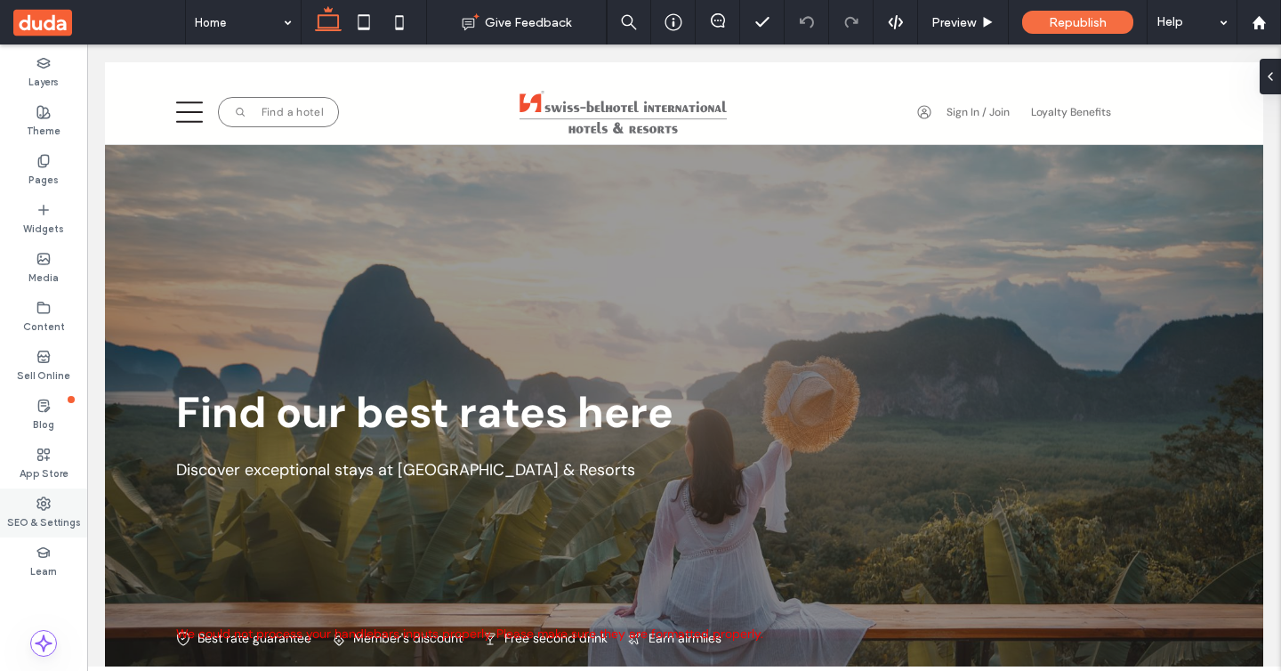
click at [50, 512] on label "SEO & Settings" at bounding box center [44, 521] width 74 height 20
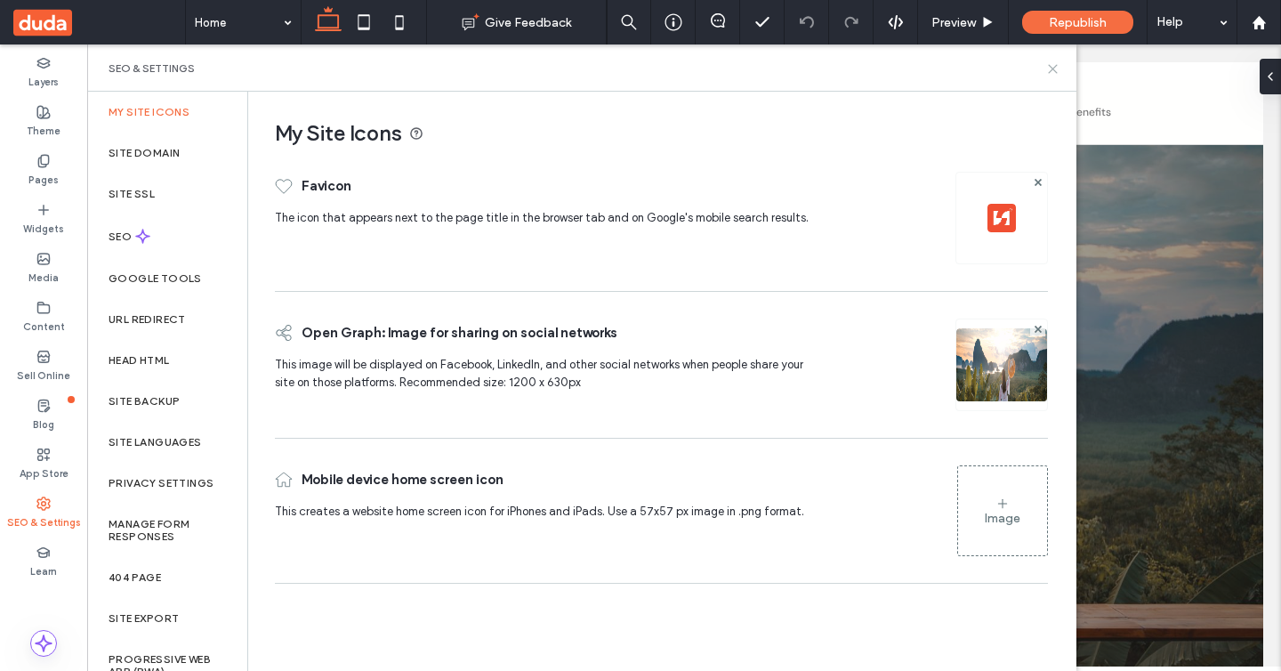
click at [1052, 70] on icon at bounding box center [1052, 68] width 13 height 13
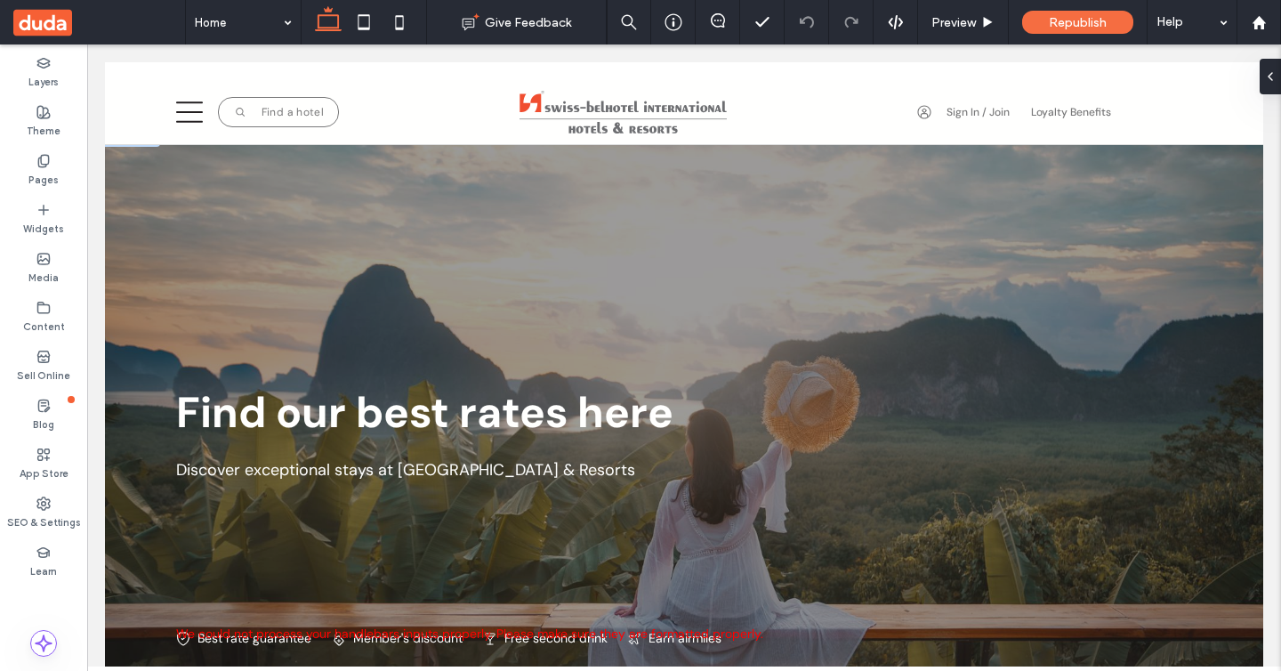
click at [149, 277] on div "Find our best rates here Discover exceptional stays at Swiss-Belhotel Internati…" at bounding box center [684, 411] width 1159 height 569
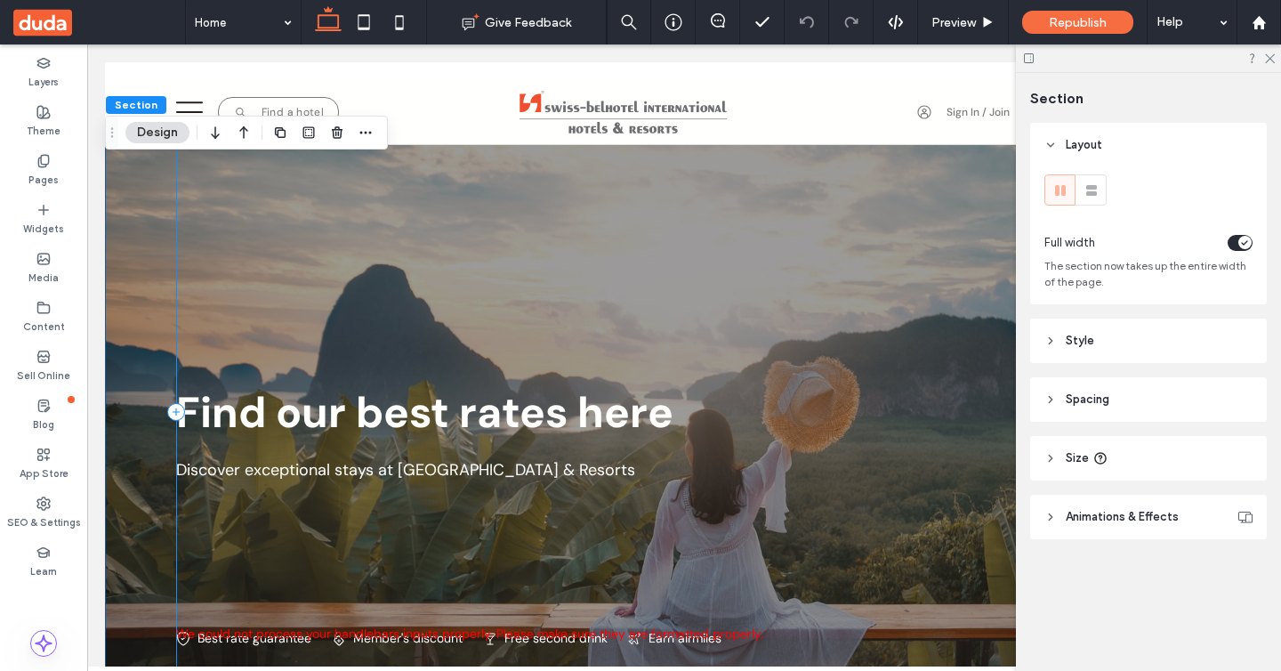
click at [314, 273] on div "Find our best rates here Discover exceptional stays at Swiss-Belhotel Internati…" at bounding box center [684, 411] width 1016 height 569
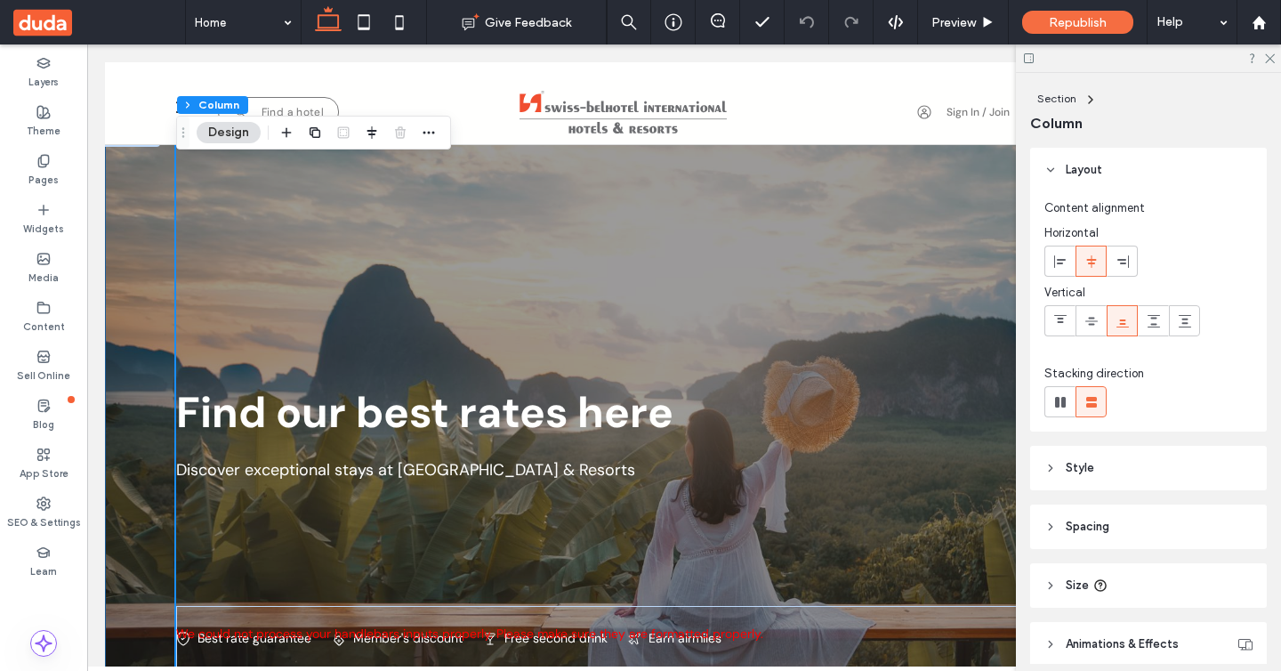
click at [120, 233] on div "Find our best rates here Discover exceptional stays at Swiss-Belhotel Internati…" at bounding box center [684, 411] width 1159 height 569
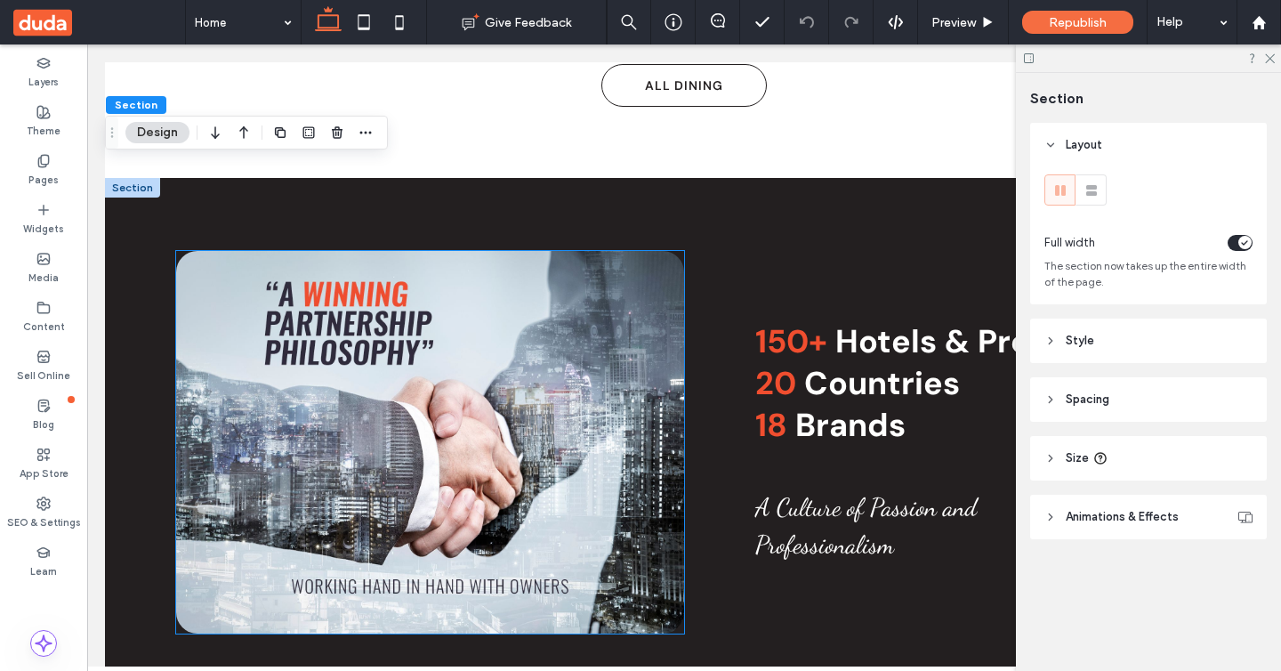
scroll to position [1608, 0]
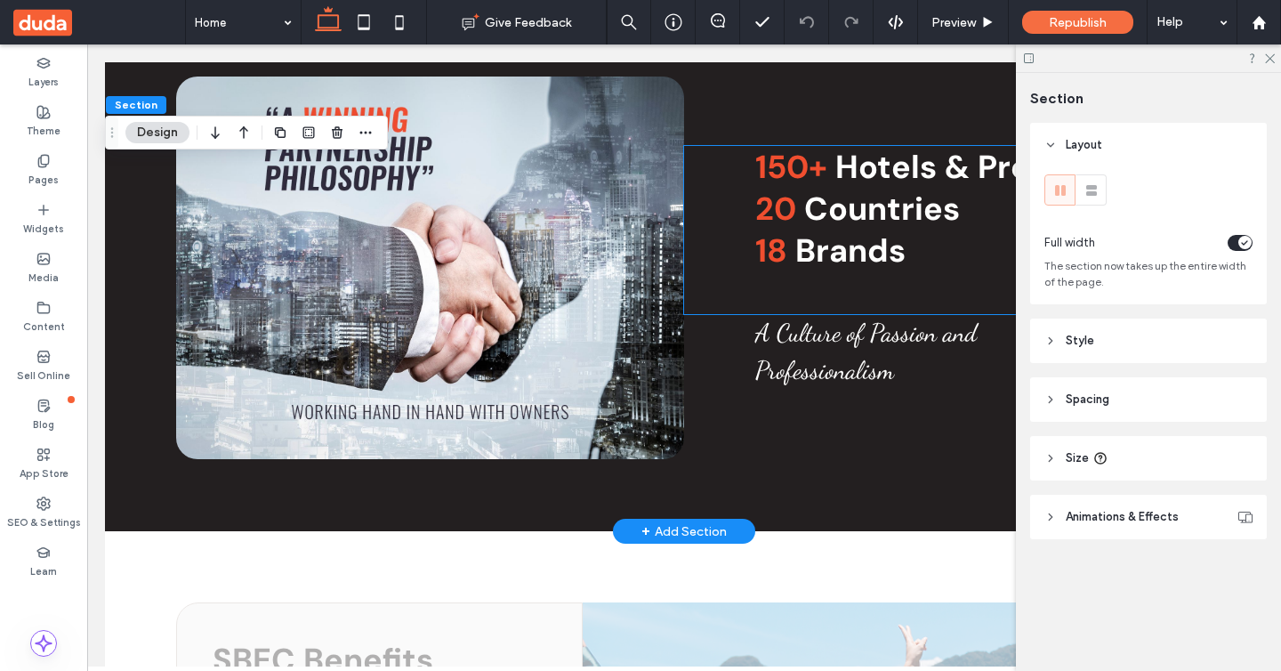
click at [773, 237] on span "18" at bounding box center [771, 251] width 32 height 42
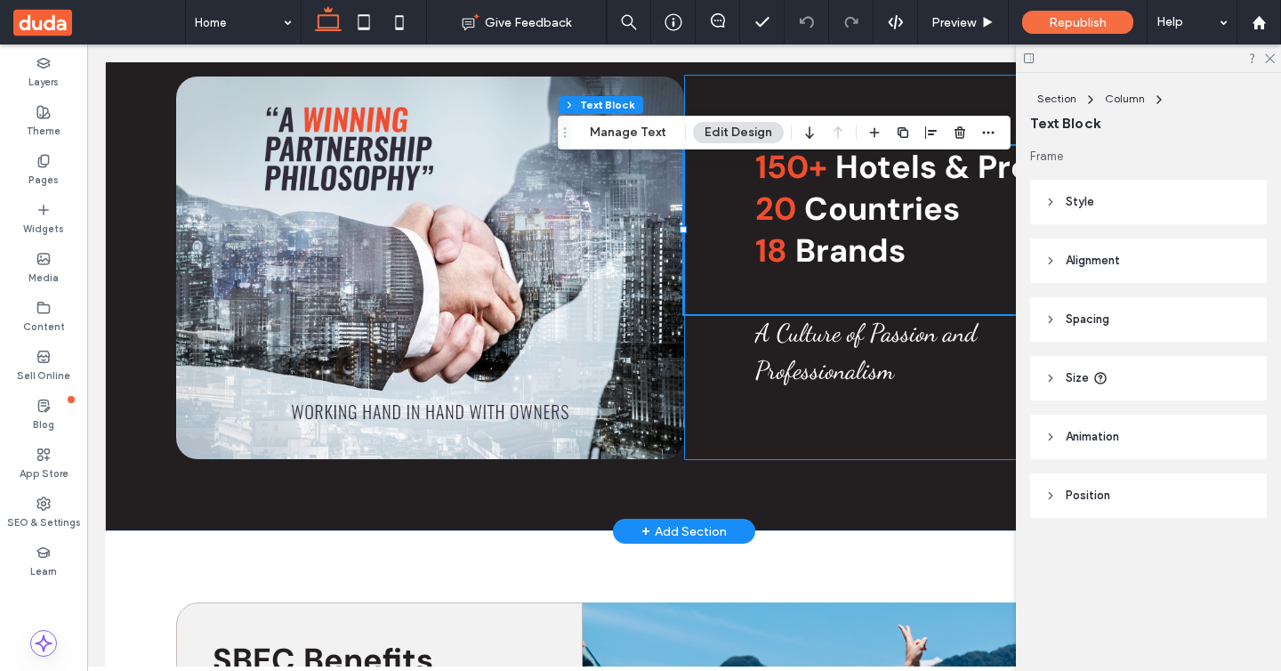
click at [844, 97] on div "Experiences Surabaya Museum Situated in the historic Sciola Building on Tunjung…" at bounding box center [938, 267] width 508 height 385
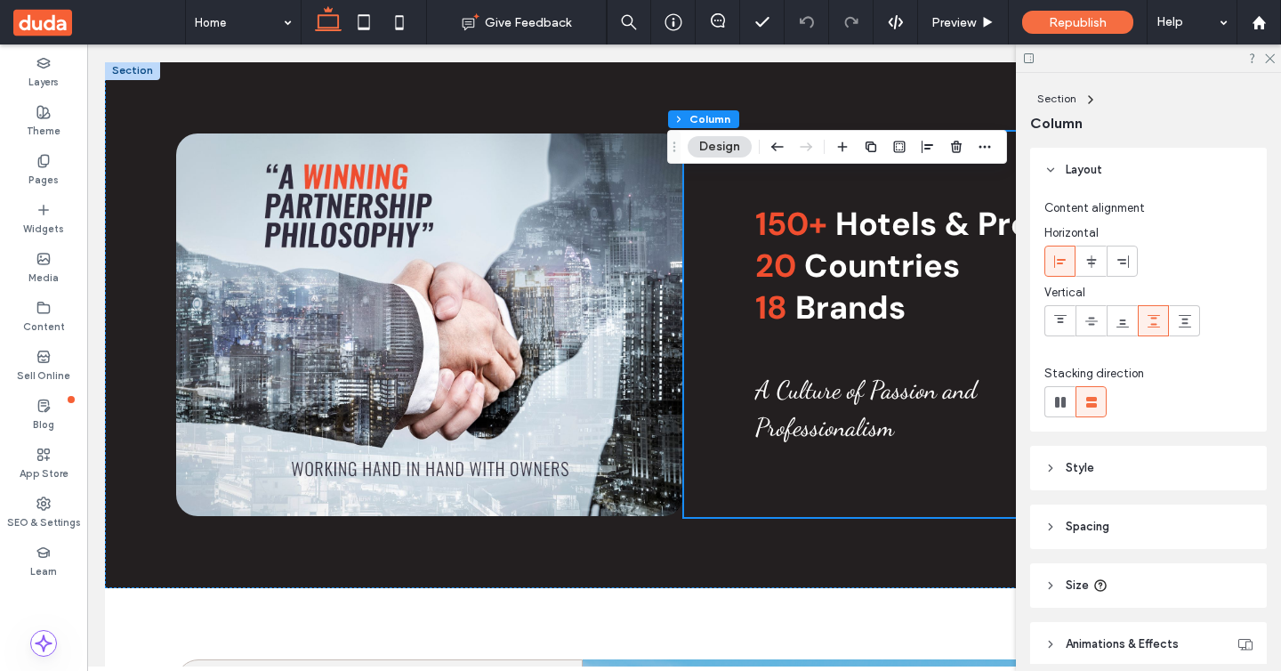
scroll to position [1506, 0]
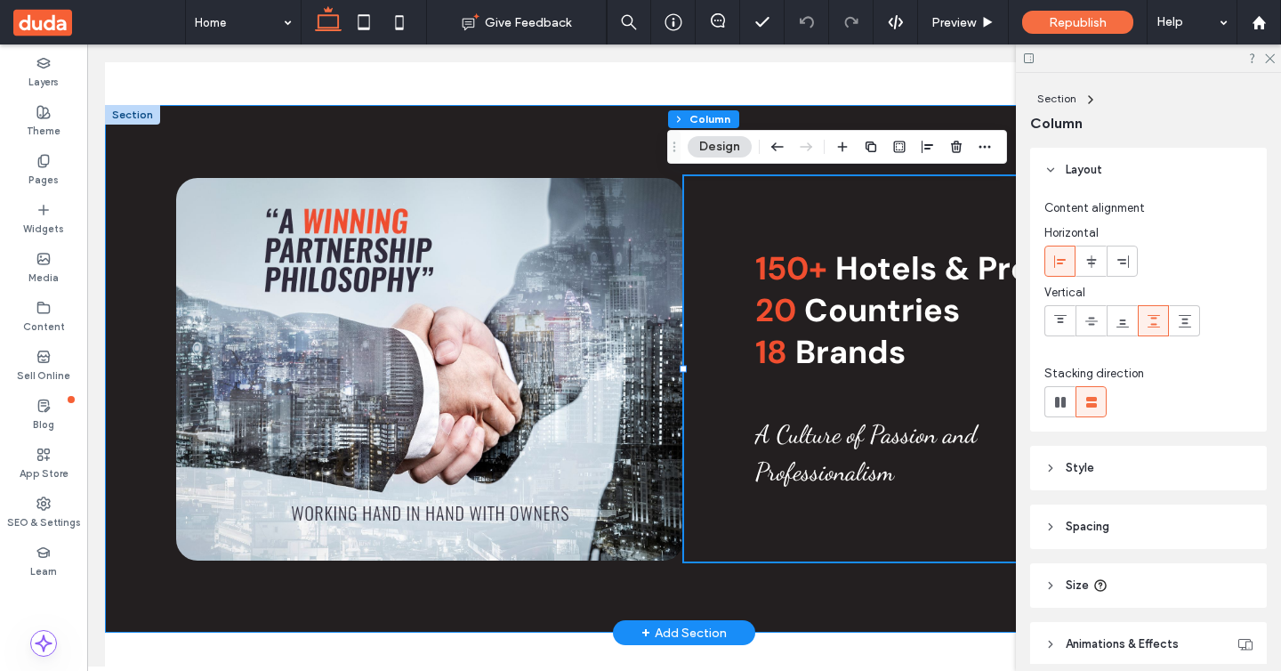
click at [599, 149] on div "Experiences Surabaya Museum Situated in the historic Sciola Building on Tunjung…" at bounding box center [684, 369] width 1159 height 528
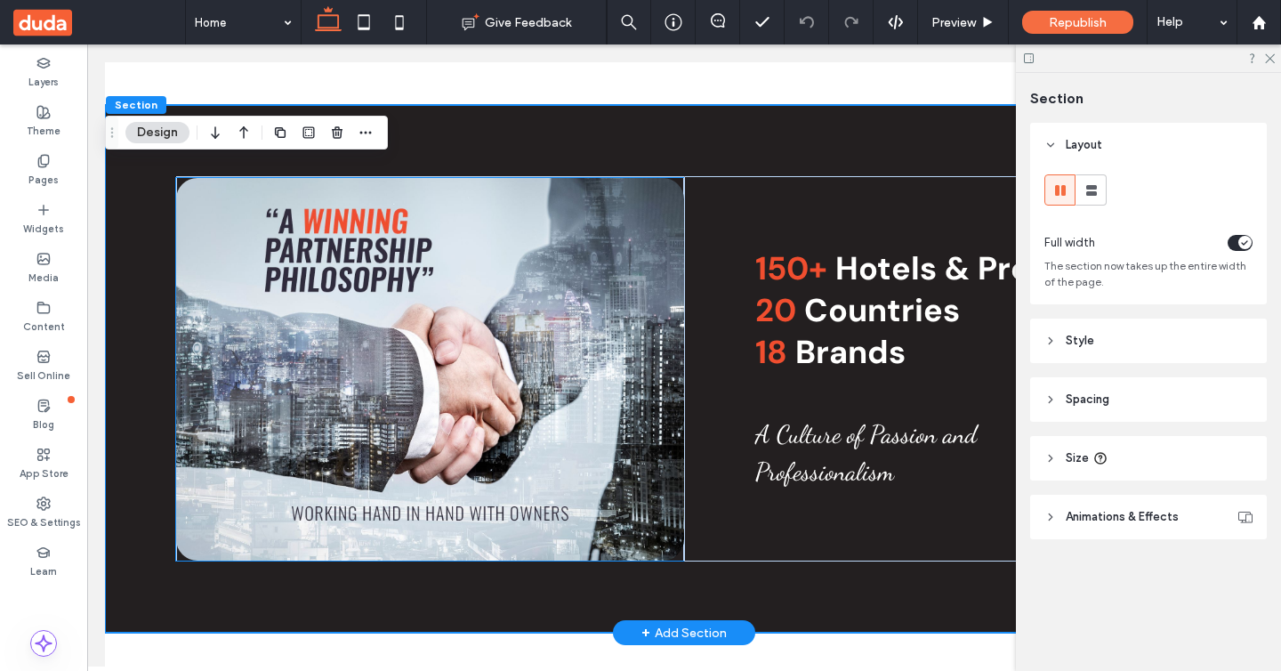
click at [421, 272] on img at bounding box center [430, 369] width 508 height 383
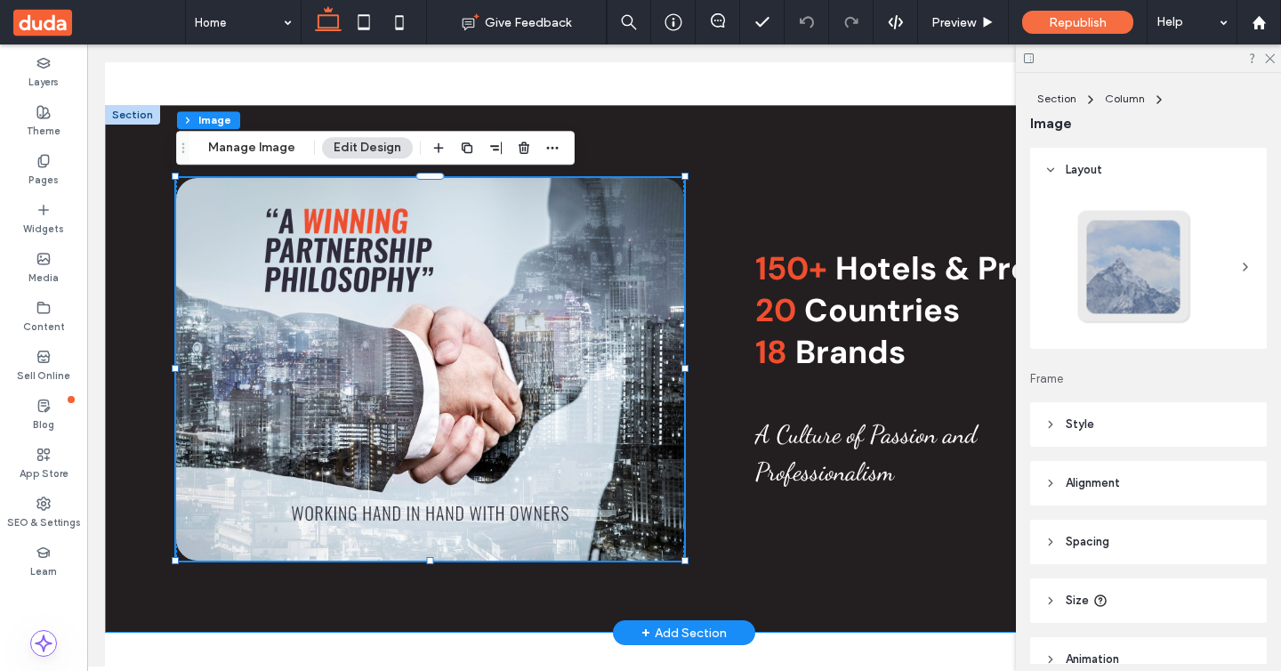
click at [728, 142] on div "Experiences Surabaya Museum Situated in the historic Sciola Building on Tunjung…" at bounding box center [684, 369] width 1159 height 528
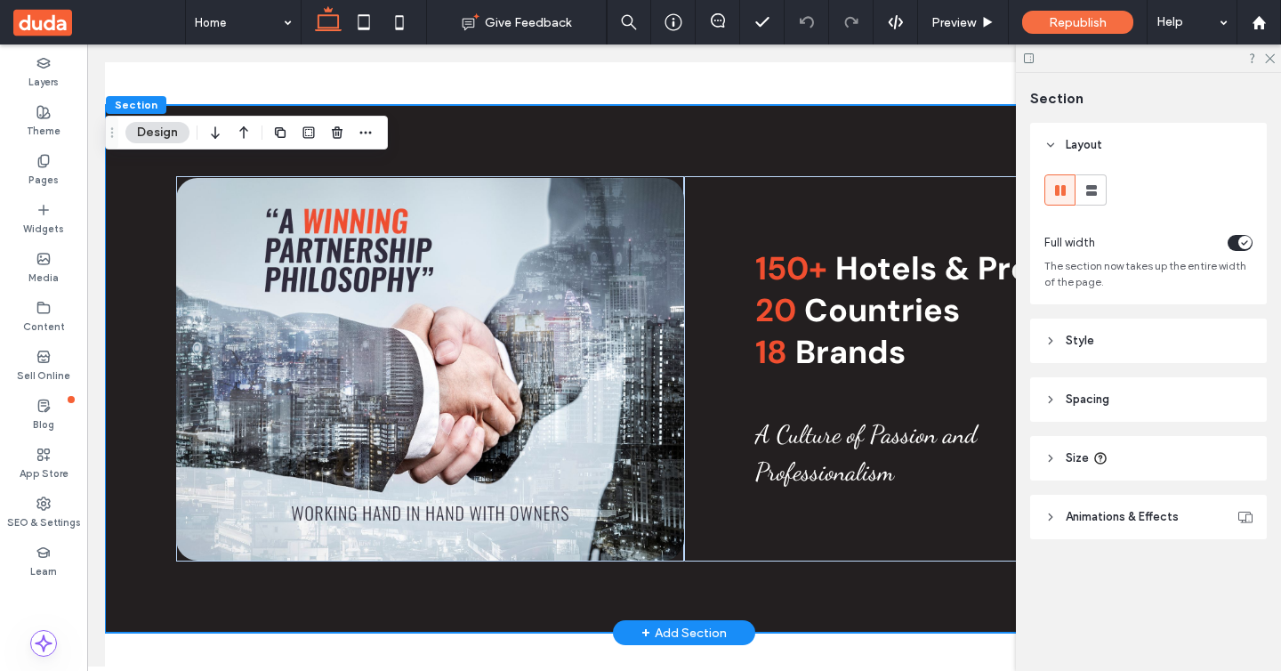
click at [675, 175] on div "Experiences Surabaya Museum Situated in the historic Sciola Building on Tunjung…" at bounding box center [684, 369] width 1159 height 528
click at [678, 181] on div at bounding box center [430, 369] width 508 height 383
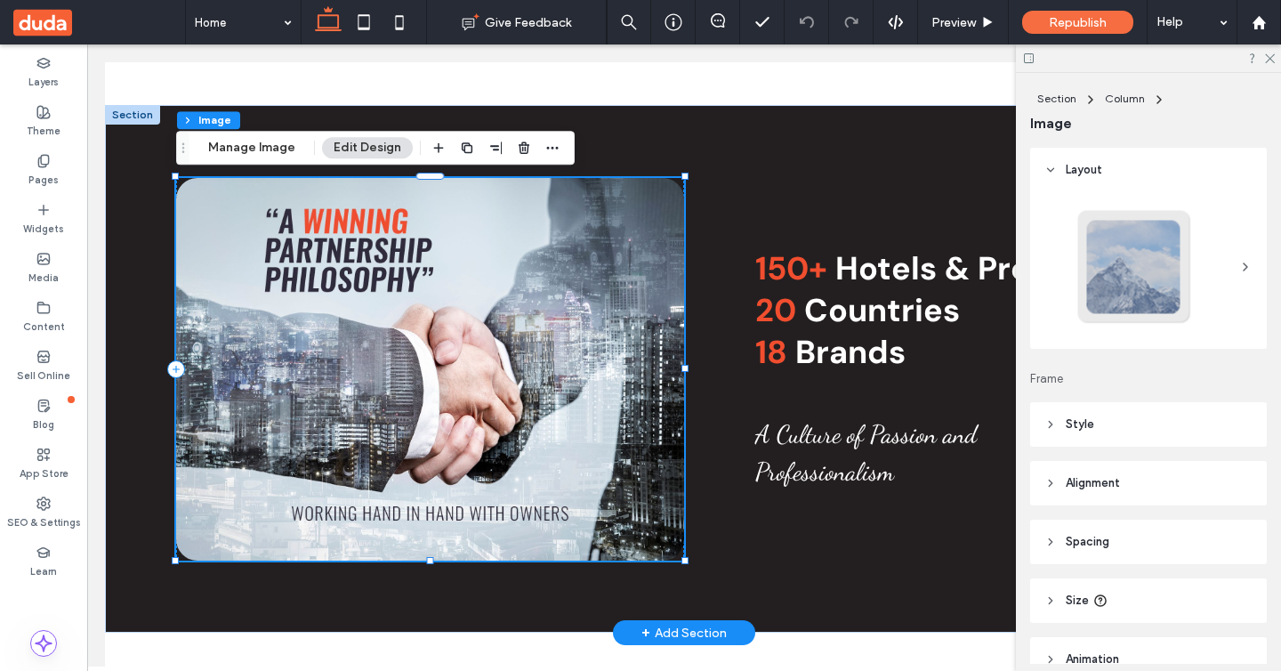
type input "**"
click at [747, 181] on div "Experiences Surabaya Museum Situated in the historic Sciola Building on Tunjung…" at bounding box center [938, 368] width 508 height 385
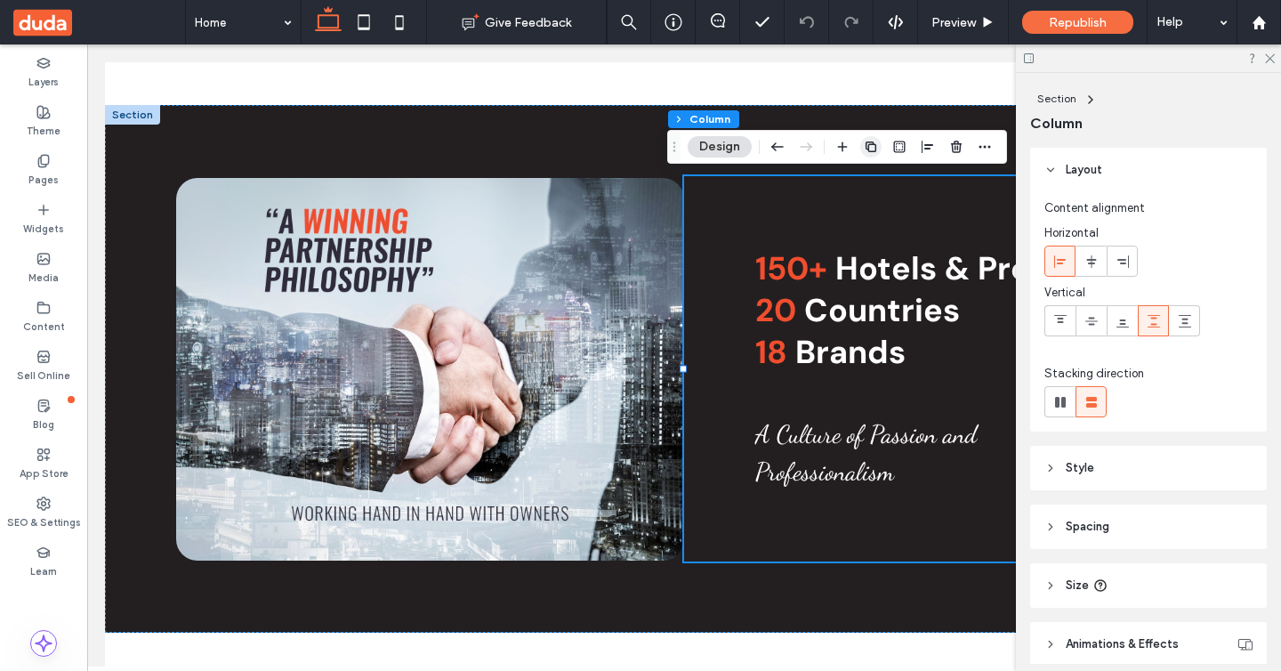
click at [867, 147] on use "button" at bounding box center [871, 146] width 11 height 11
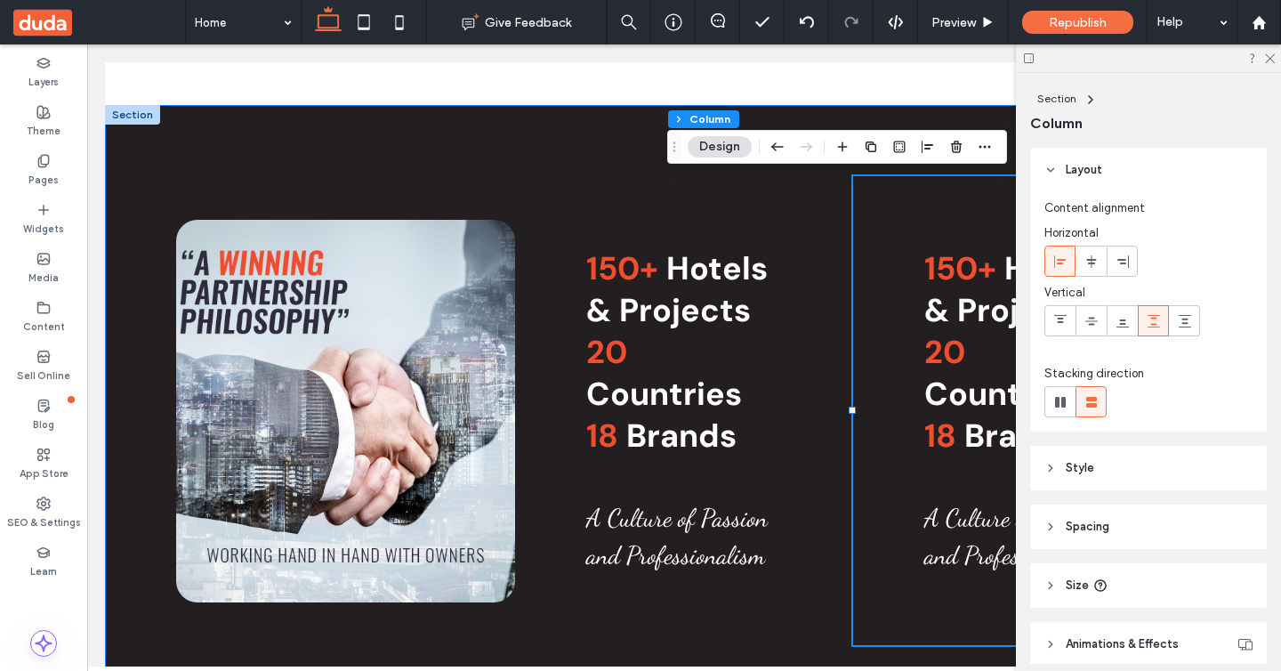
click at [480, 167] on div "Experiences Surabaya Museum Situated in the historic Sciola Building on Tunjung…" at bounding box center [684, 410] width 1159 height 611
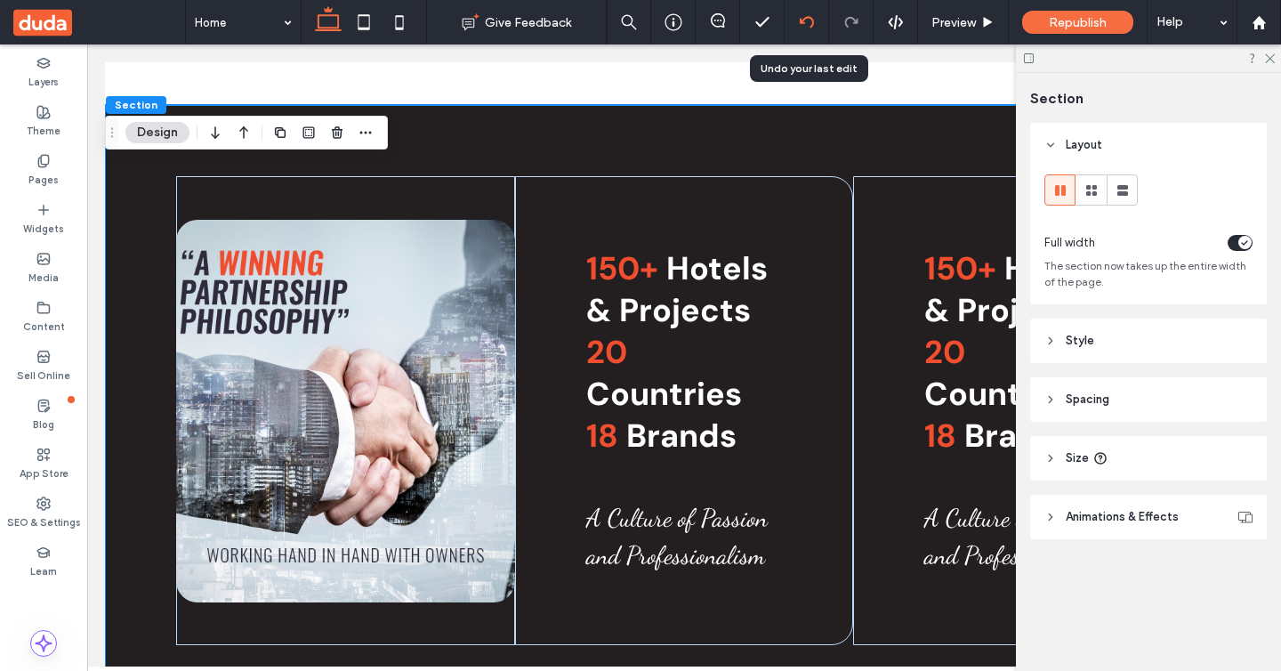
click at [801, 25] on icon at bounding box center [807, 22] width 14 height 14
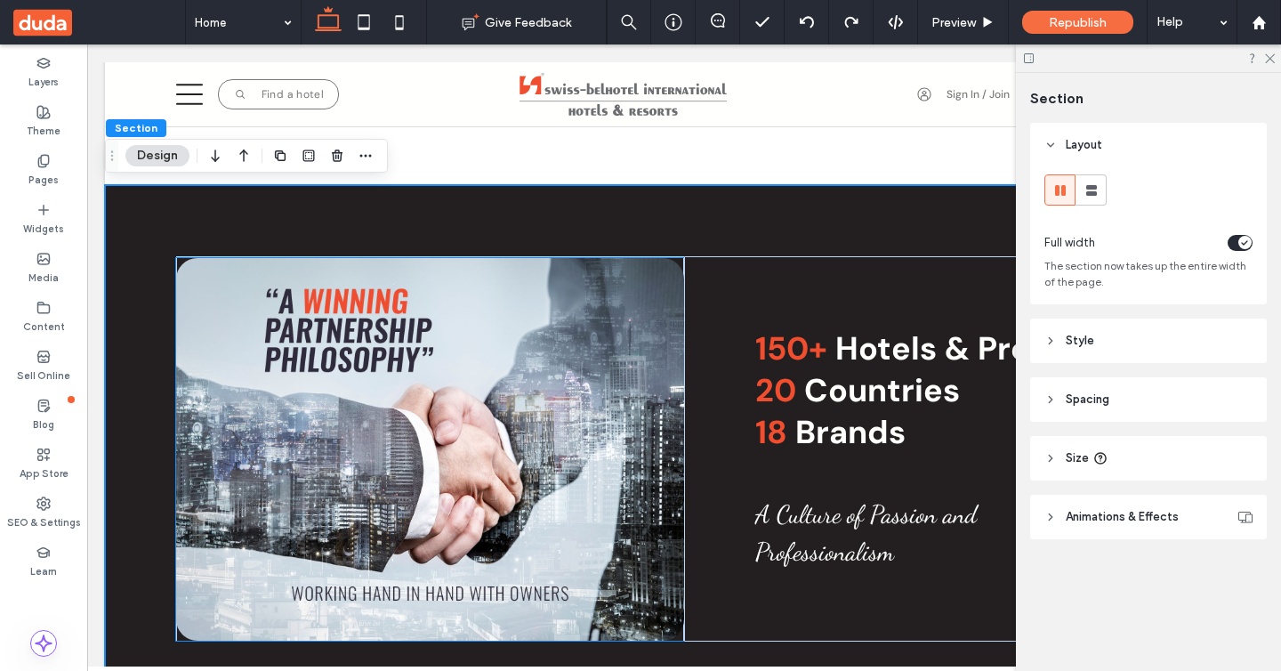
scroll to position [1429, 0]
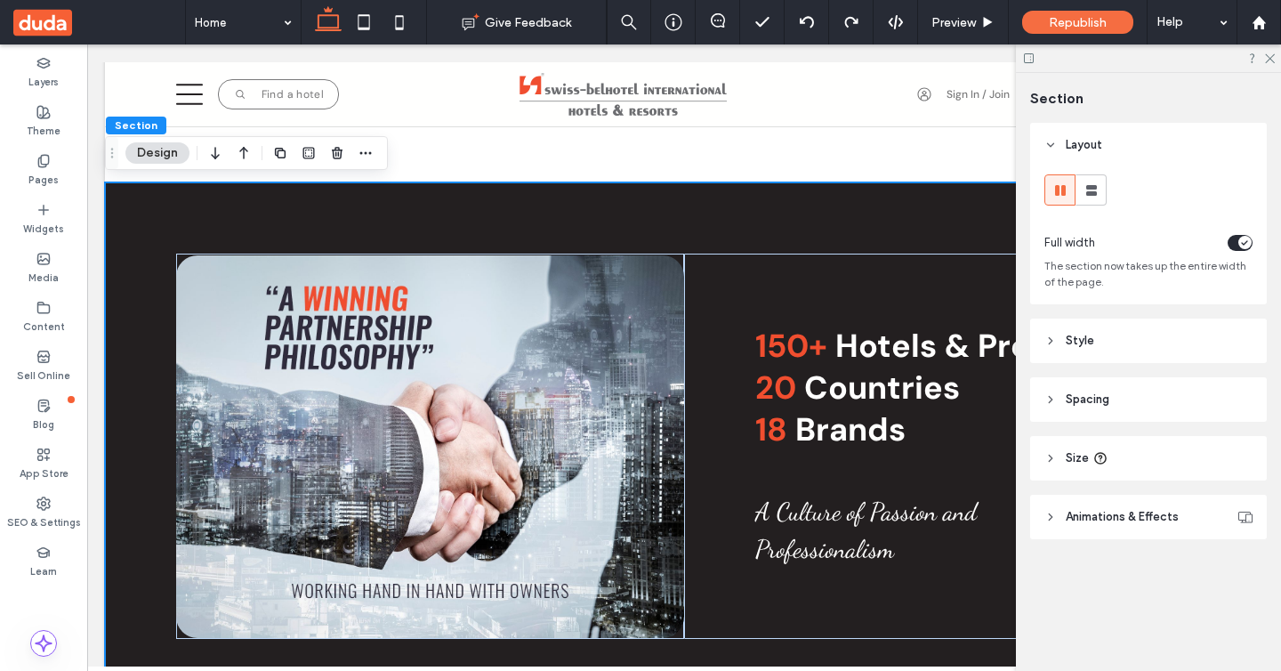
click at [713, 229] on div "Experiences Surabaya Museum Situated in the historic Sciola Building on Tunjung…" at bounding box center [684, 446] width 1159 height 528
click at [56, 518] on label "SEO & Settings" at bounding box center [44, 521] width 74 height 20
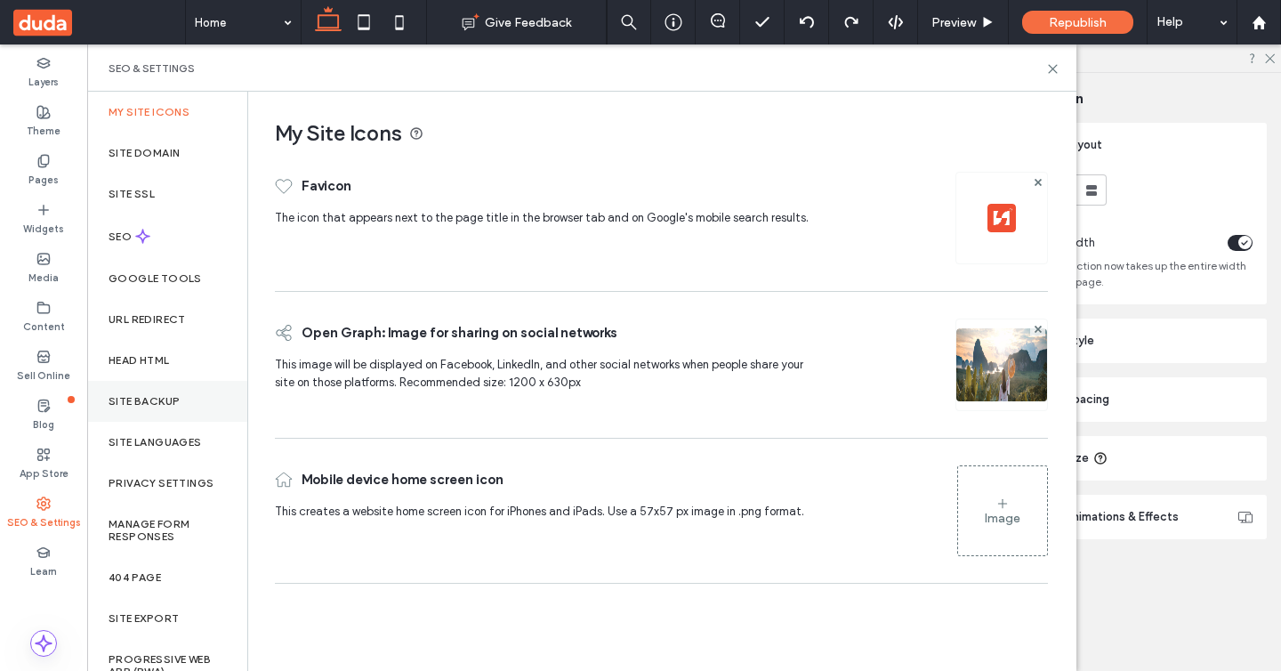
click at [155, 404] on label "Site Backup" at bounding box center [144, 401] width 71 height 12
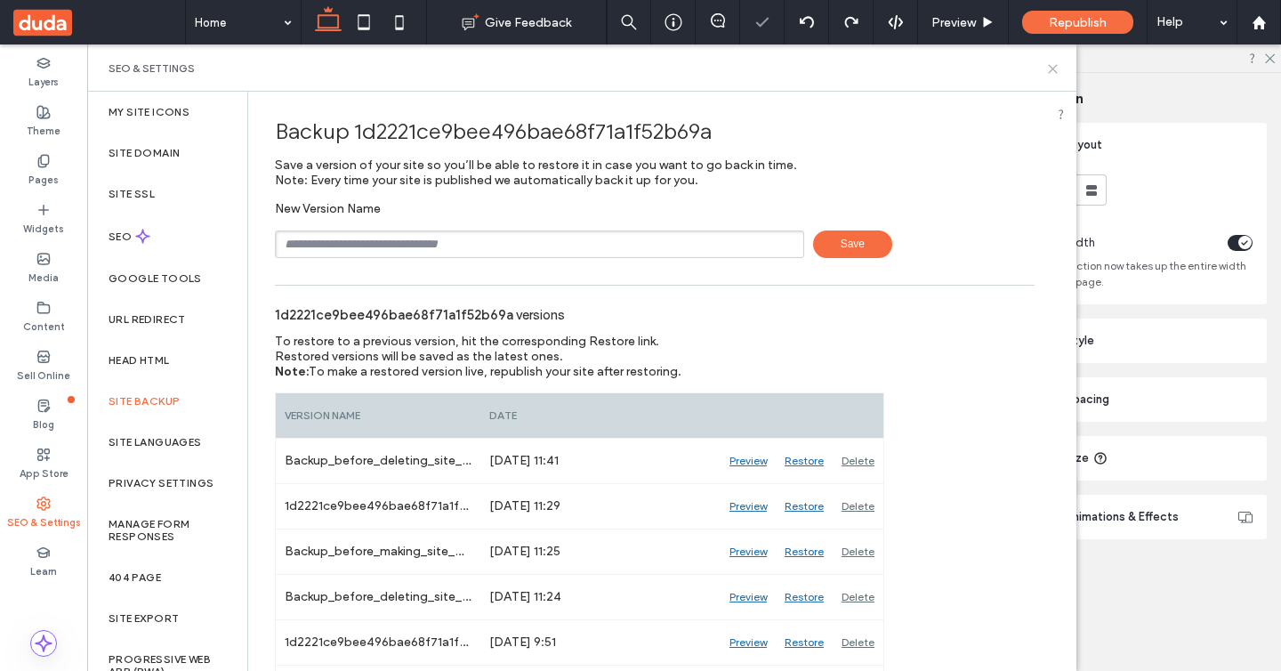
click at [1053, 69] on icon at bounding box center [1052, 68] width 13 height 13
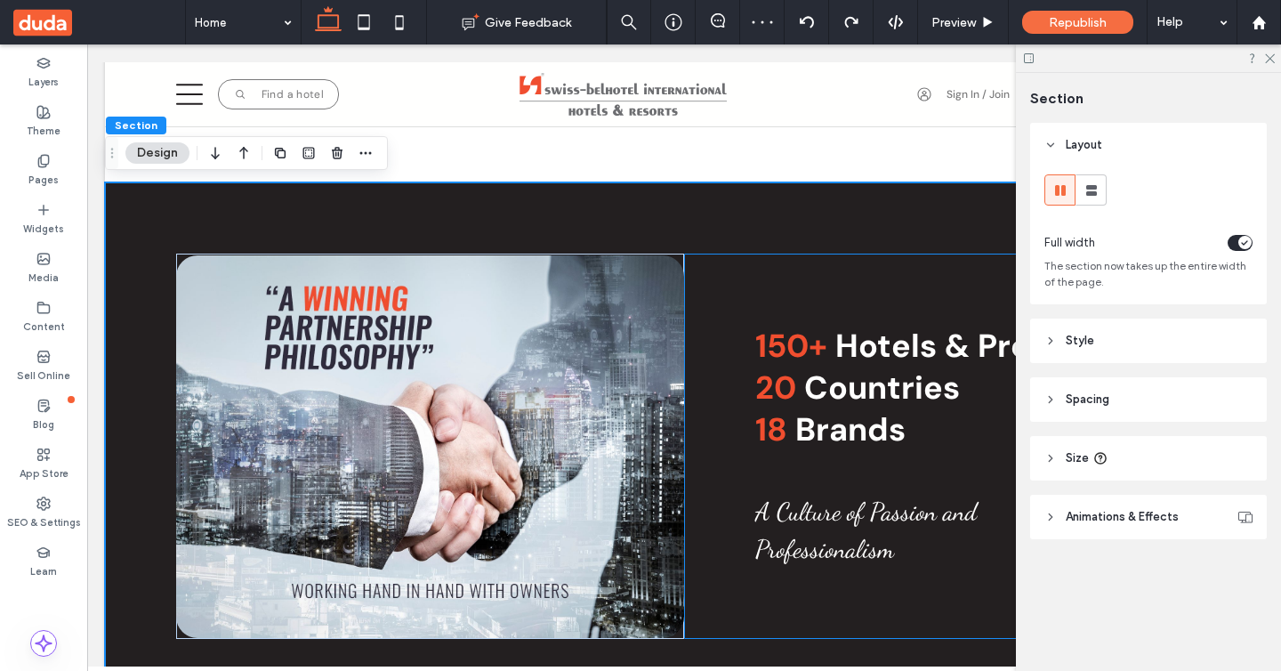
click at [738, 271] on div "Experiences Surabaya Museum Situated in the historic Sciola Building on Tunjung…" at bounding box center [938, 446] width 508 height 385
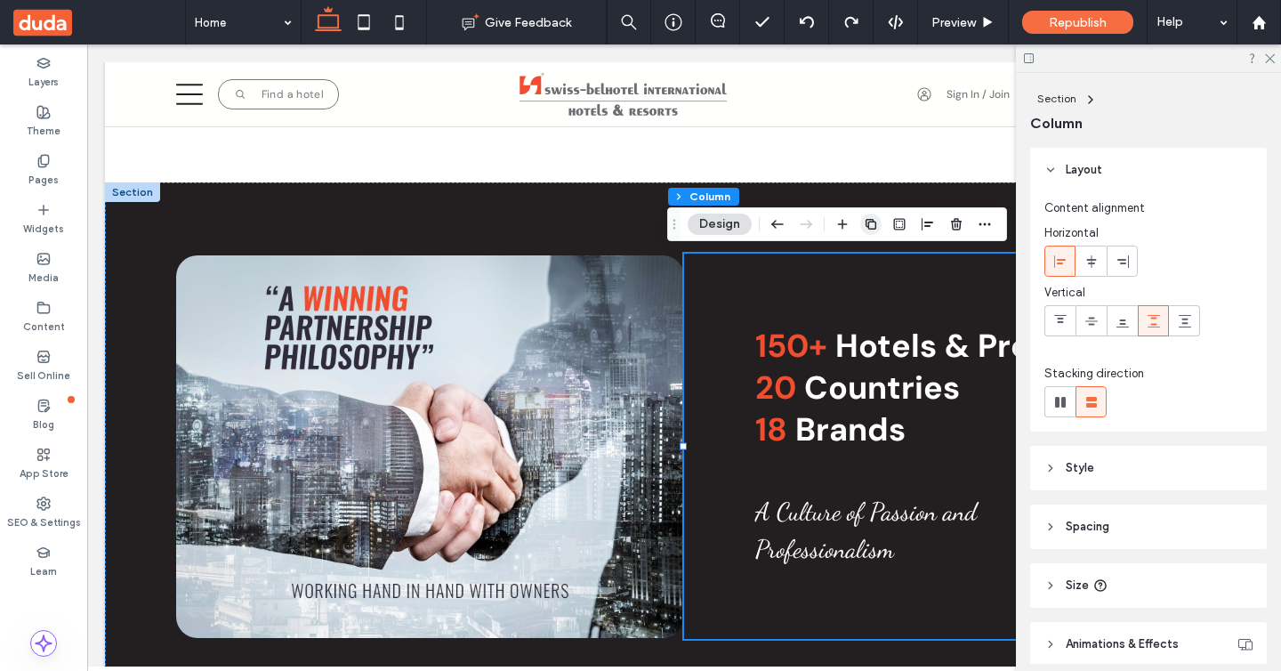
click at [867, 222] on use "button" at bounding box center [871, 224] width 11 height 11
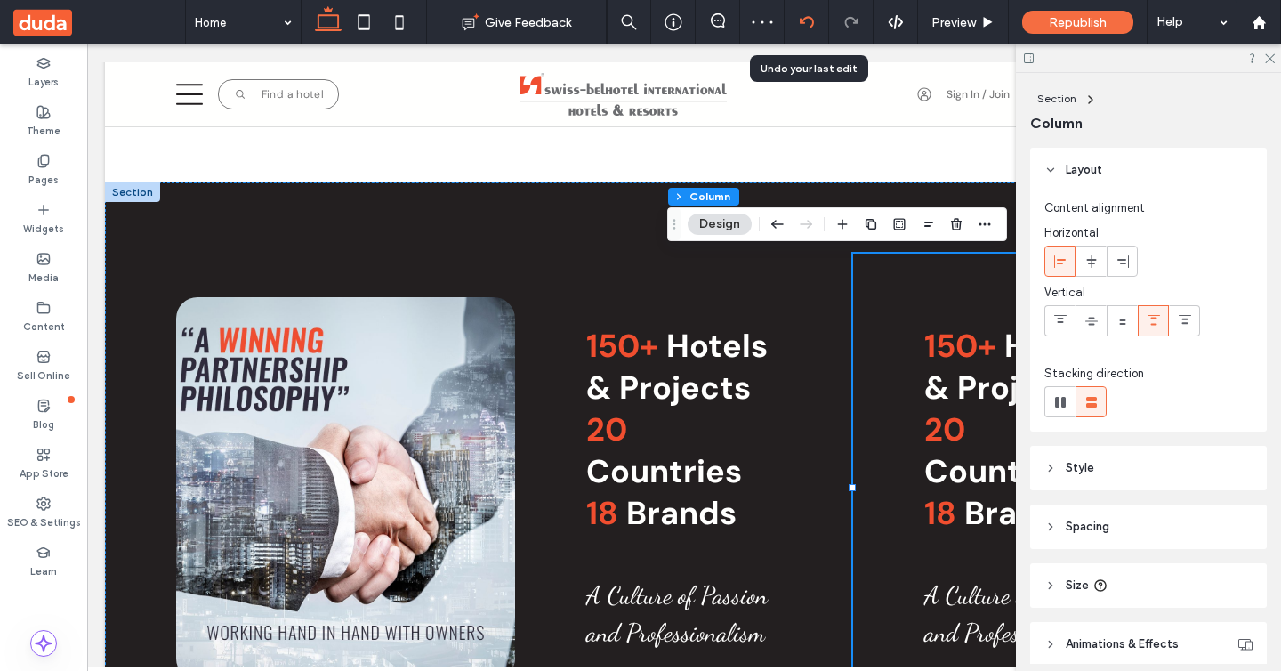
click at [802, 18] on icon at bounding box center [807, 22] width 14 height 14
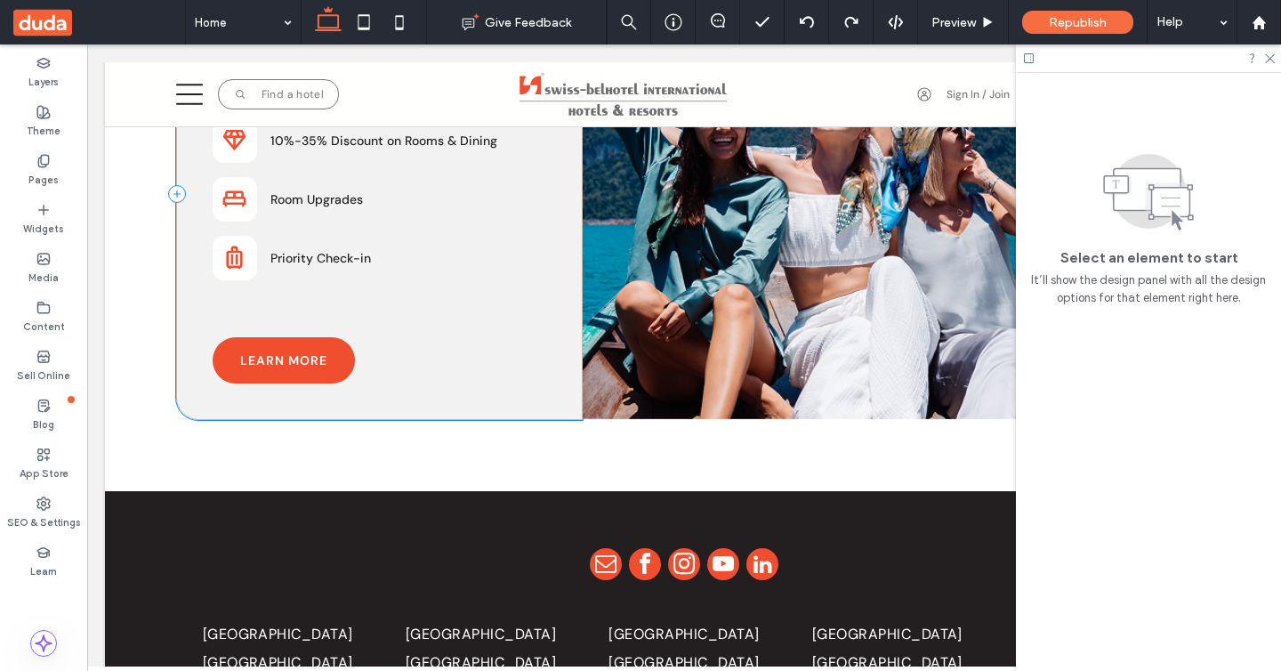
scroll to position [1864, 0]
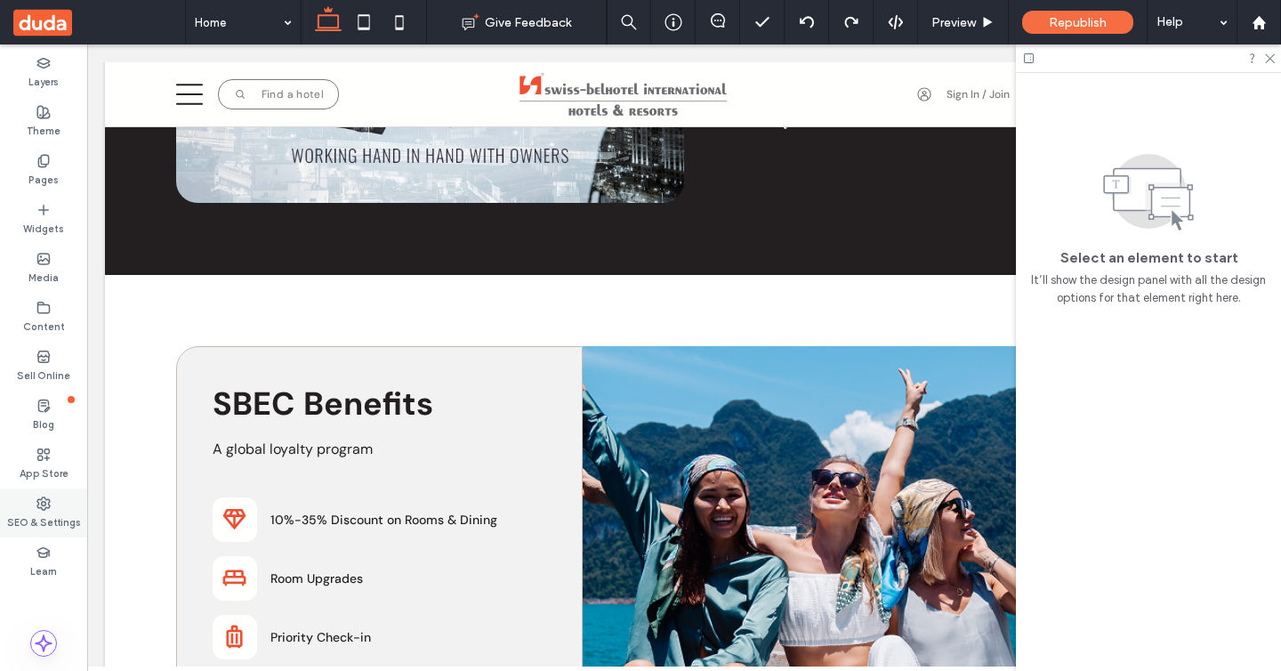
click at [32, 521] on label "SEO & Settings" at bounding box center [44, 521] width 74 height 20
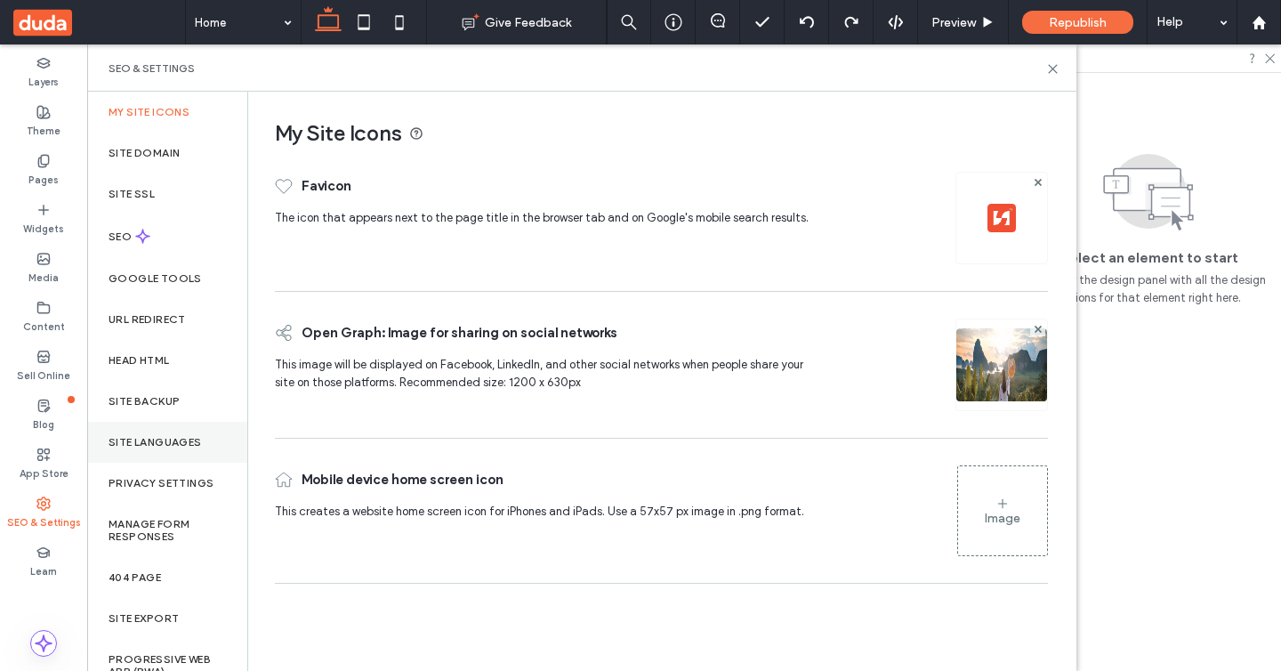
click at [156, 431] on div "Site Languages" at bounding box center [167, 442] width 160 height 41
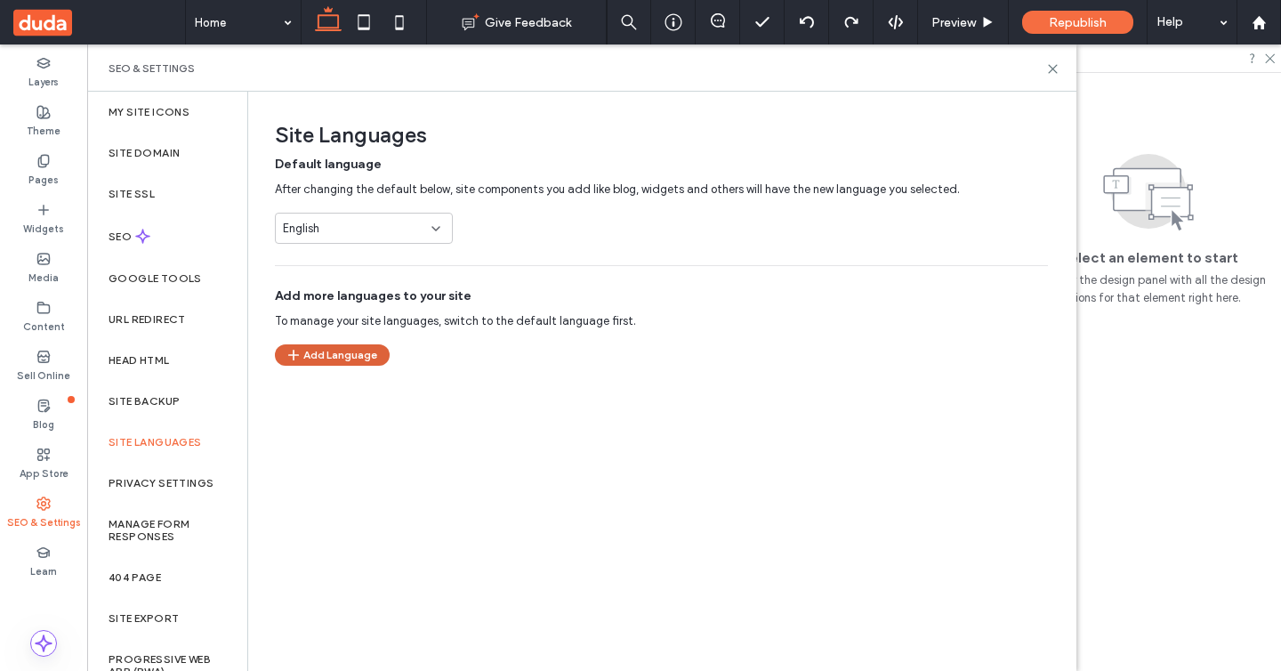
click at [321, 356] on button "Add Language" at bounding box center [332, 354] width 115 height 21
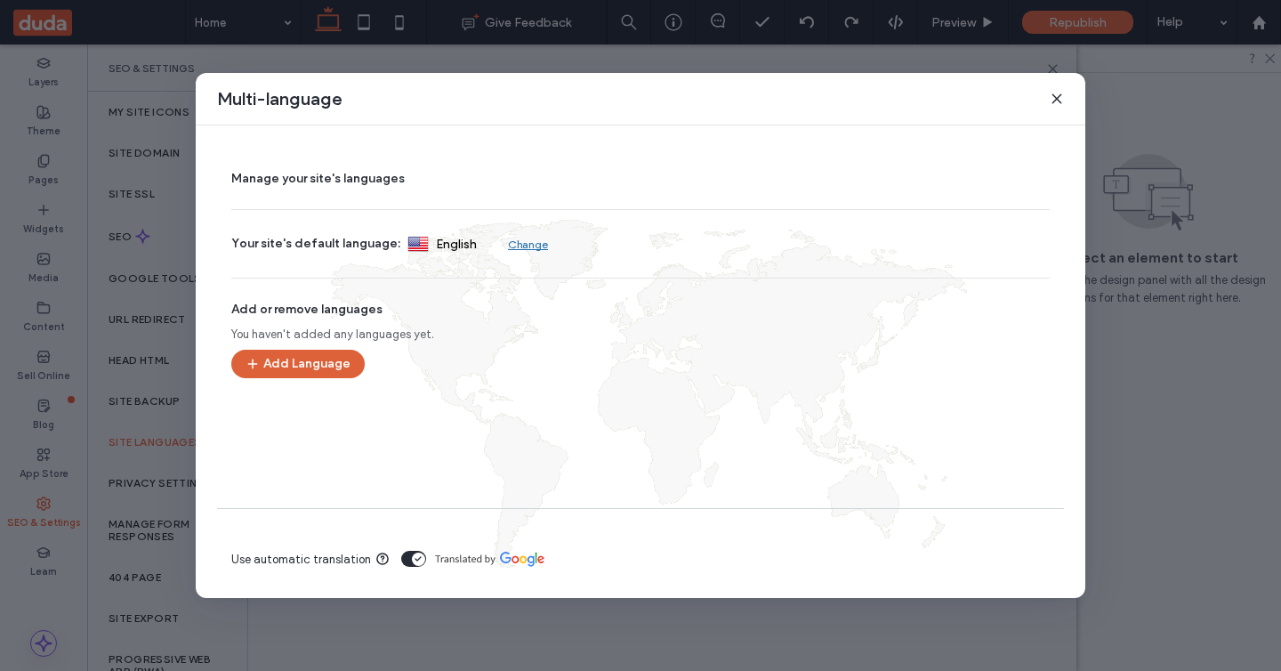
click at [317, 373] on button "Add Language" at bounding box center [297, 364] width 133 height 28
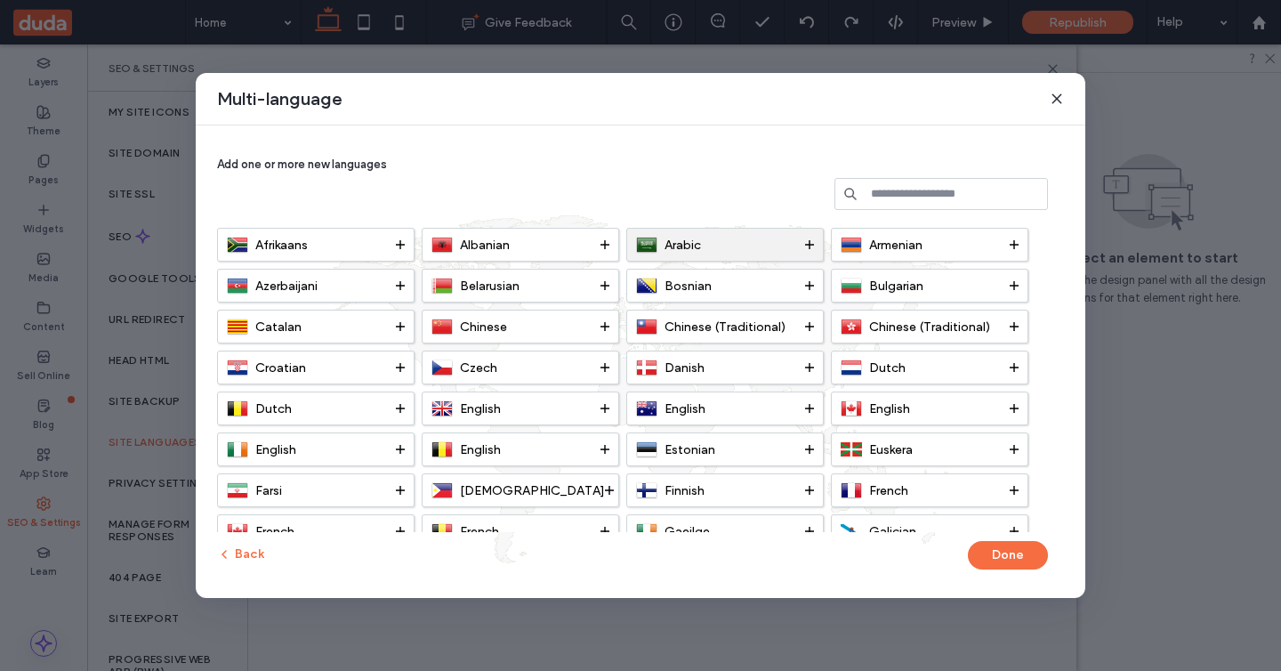
click at [666, 246] on span "Arabic" at bounding box center [683, 245] width 36 height 15
click at [1014, 551] on button "Done" at bounding box center [1008, 555] width 80 height 28
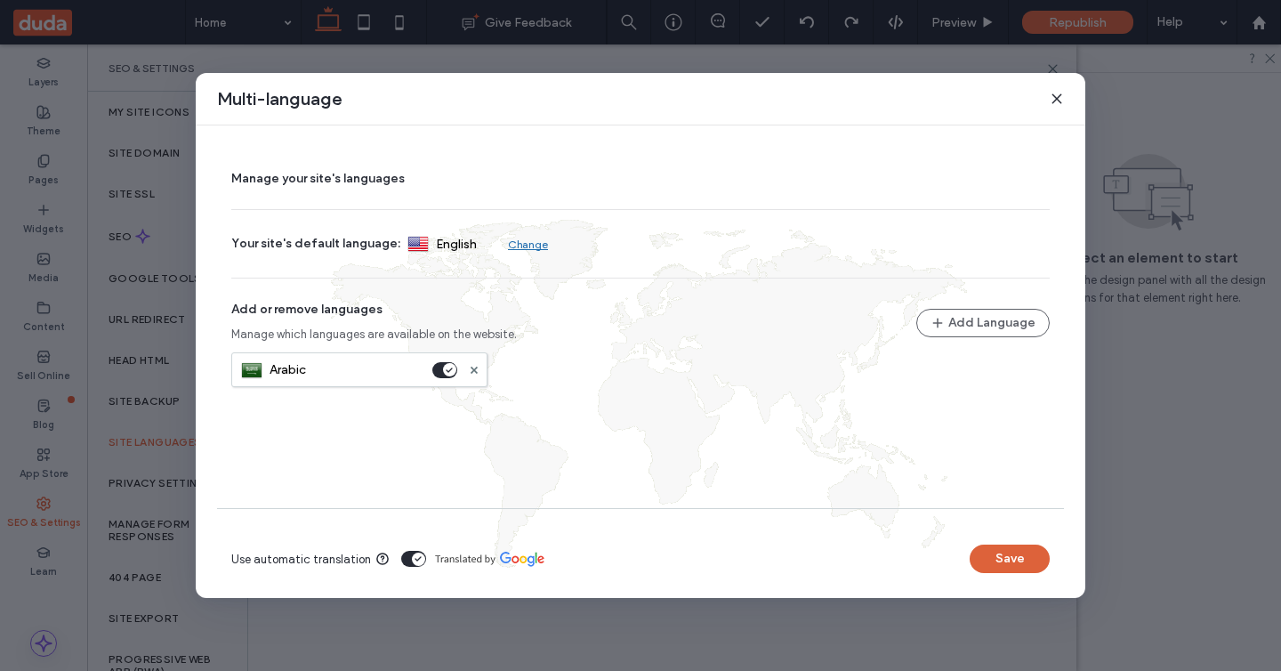
click at [1016, 565] on button "Save" at bounding box center [1010, 559] width 80 height 28
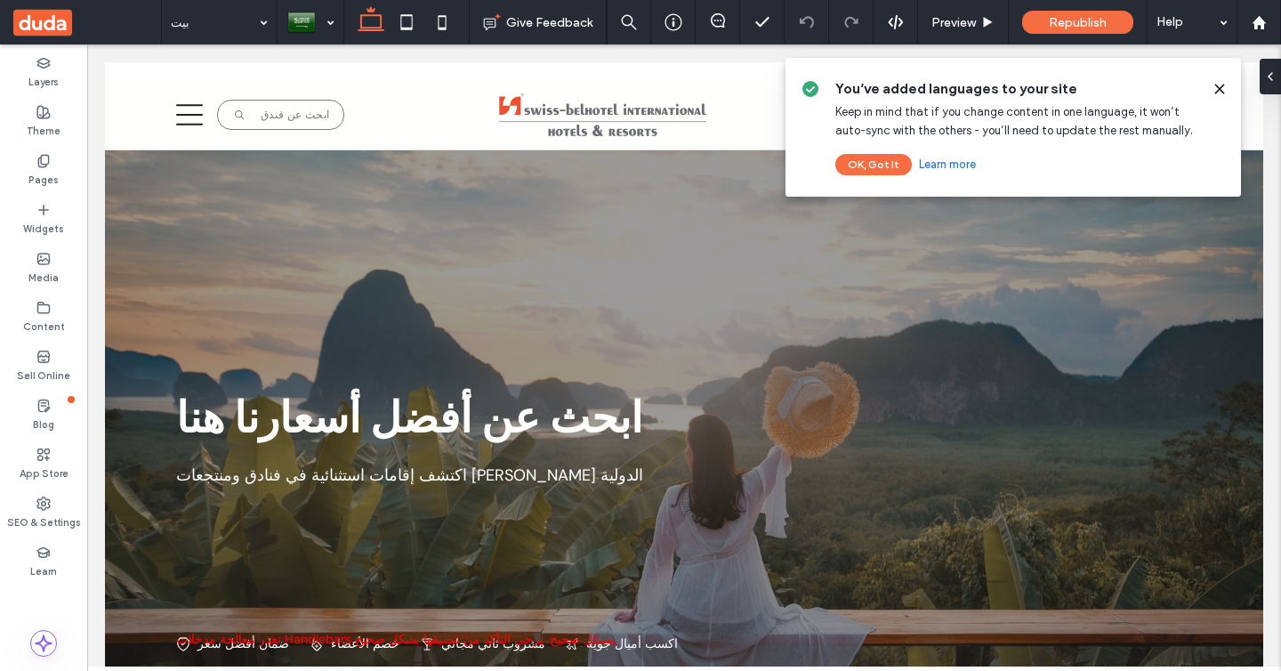
click at [1218, 85] on icon at bounding box center [1220, 89] width 14 height 14
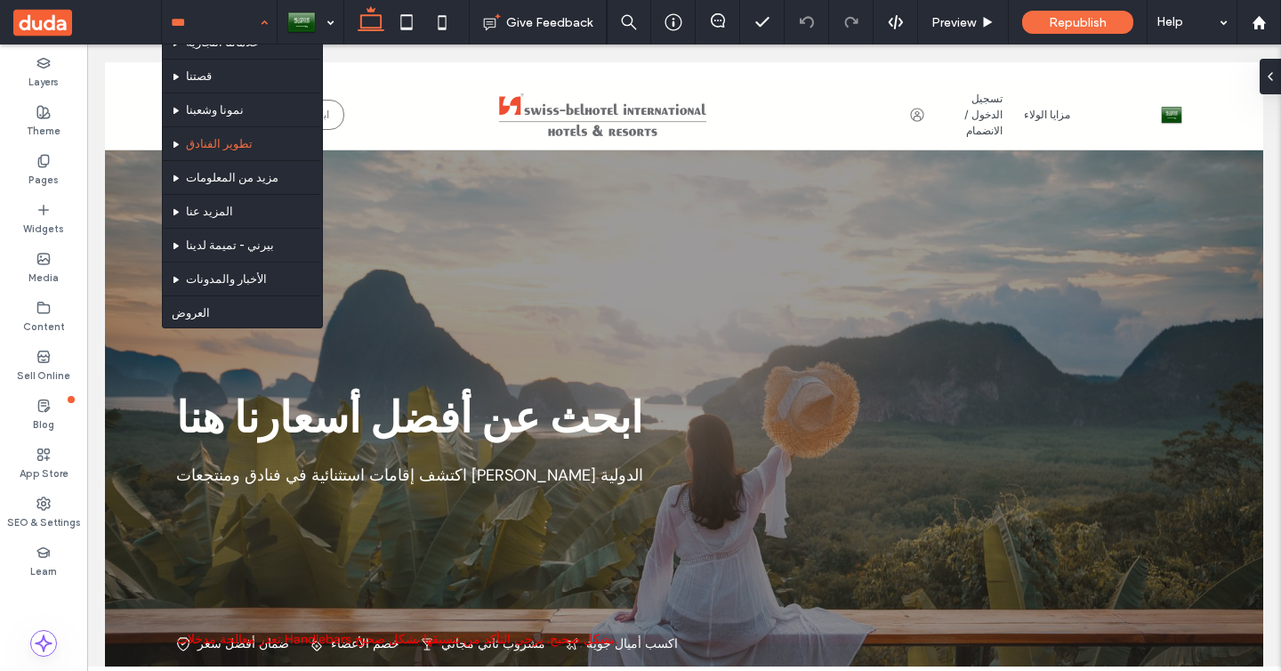
scroll to position [119, 0]
